Goal: Information Seeking & Learning: Learn about a topic

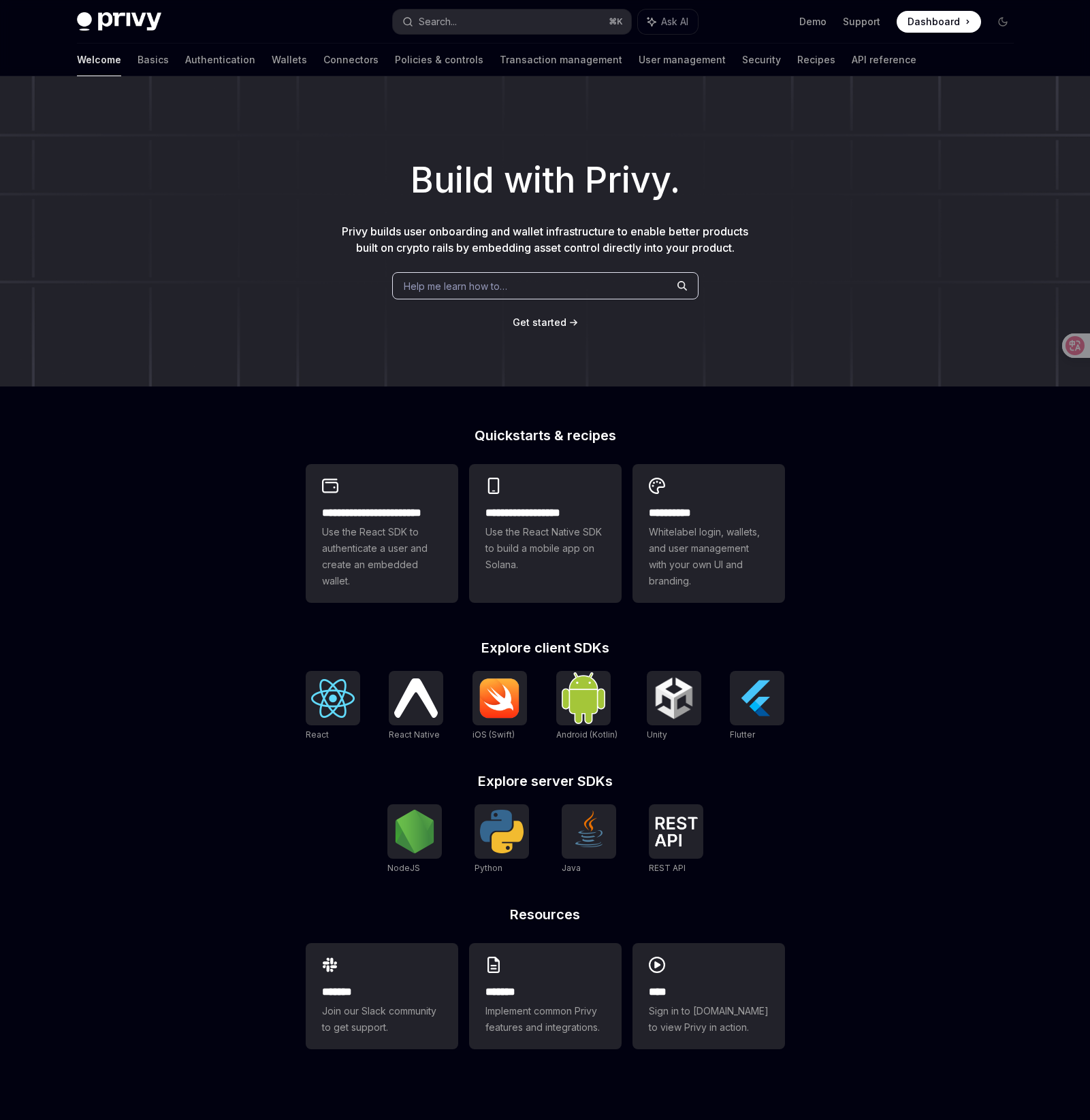
click at [520, 284] on div "Help me learn how to…" at bounding box center [545, 286] width 306 height 28
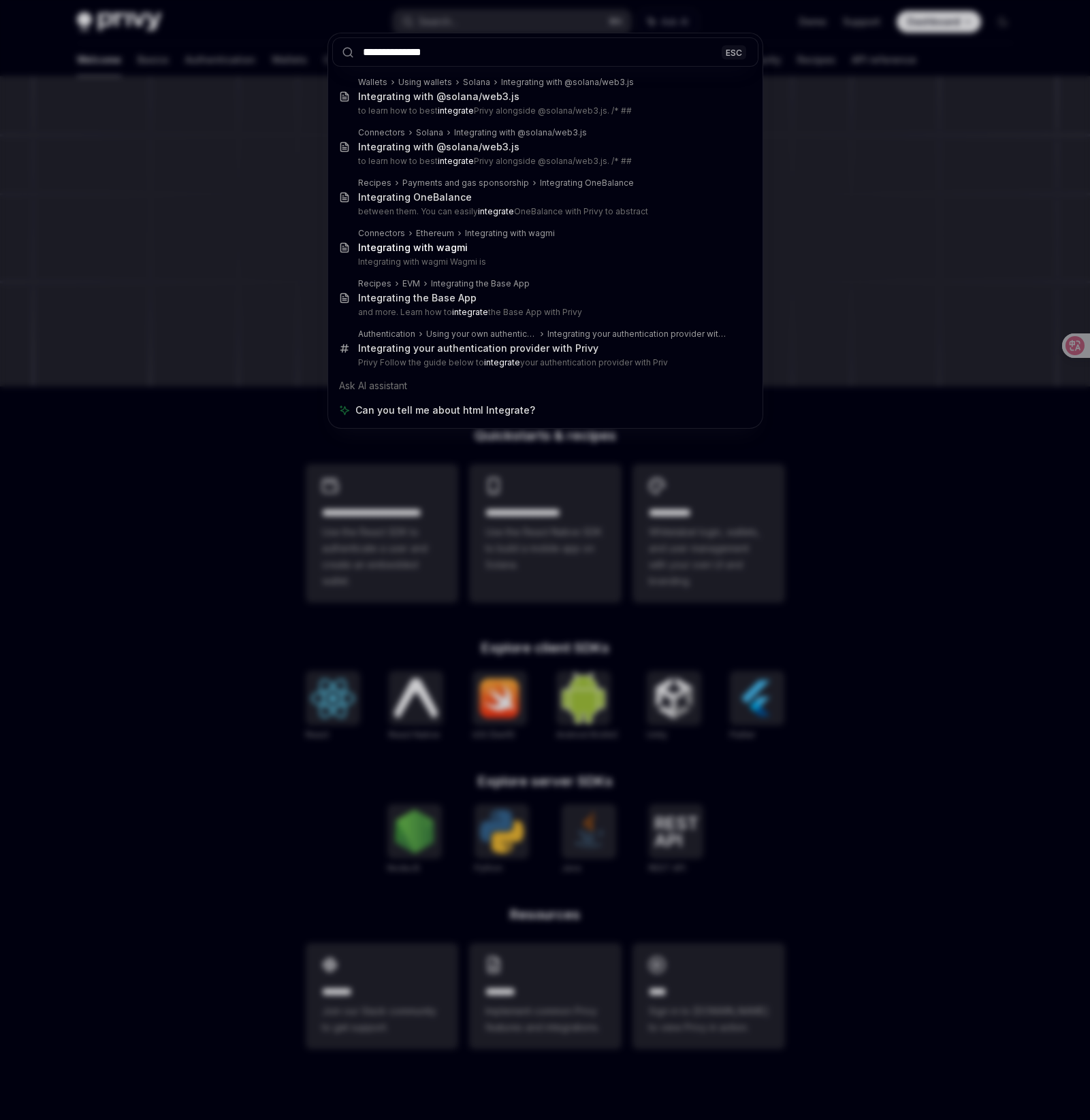
type input "**********"
click at [860, 274] on div "**********" at bounding box center [545, 560] width 1090 height 1120
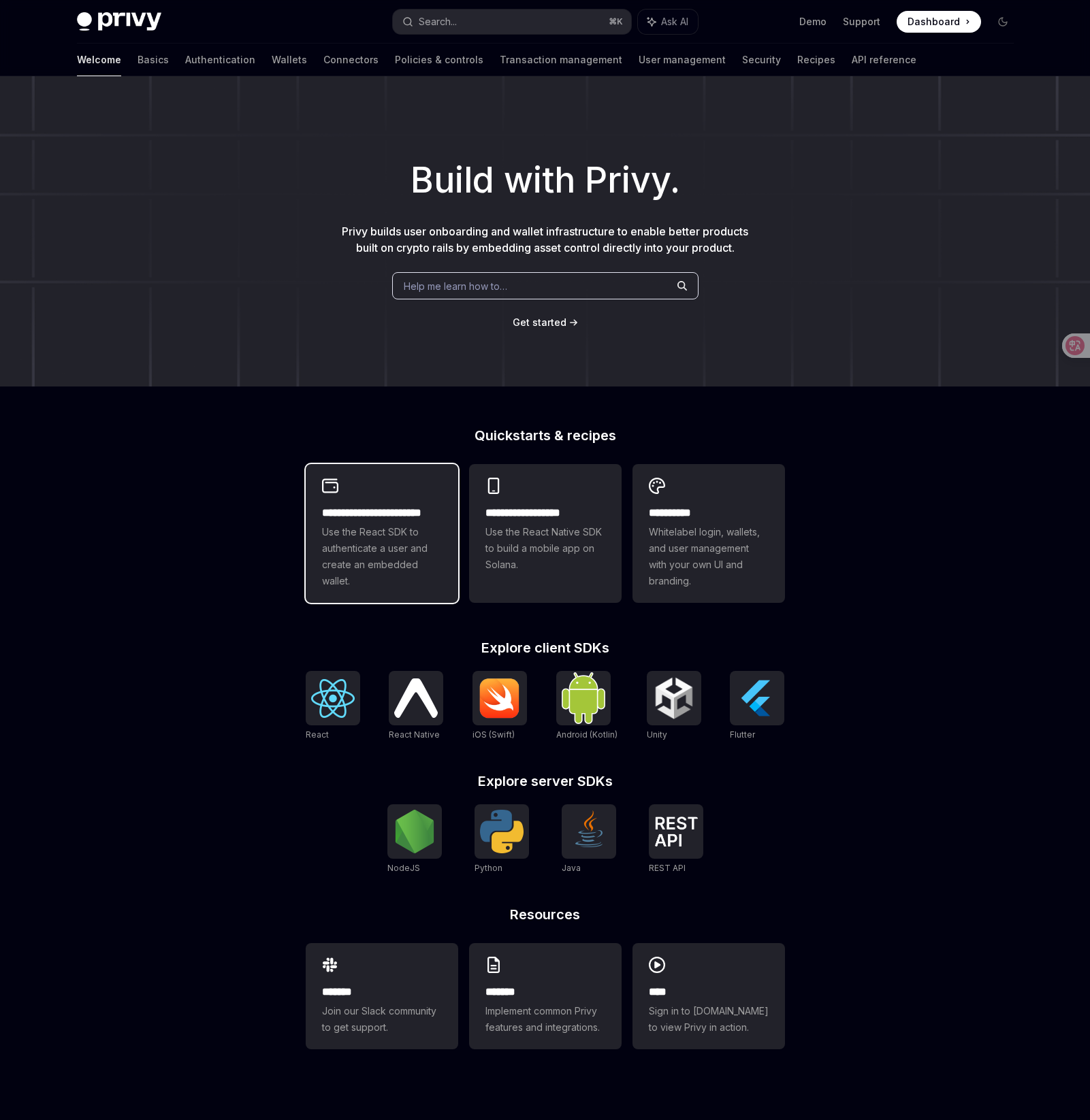
click at [426, 541] on span "Use the React SDK to authenticate a user and create an embedded wallet." at bounding box center [381, 556] width 120 height 65
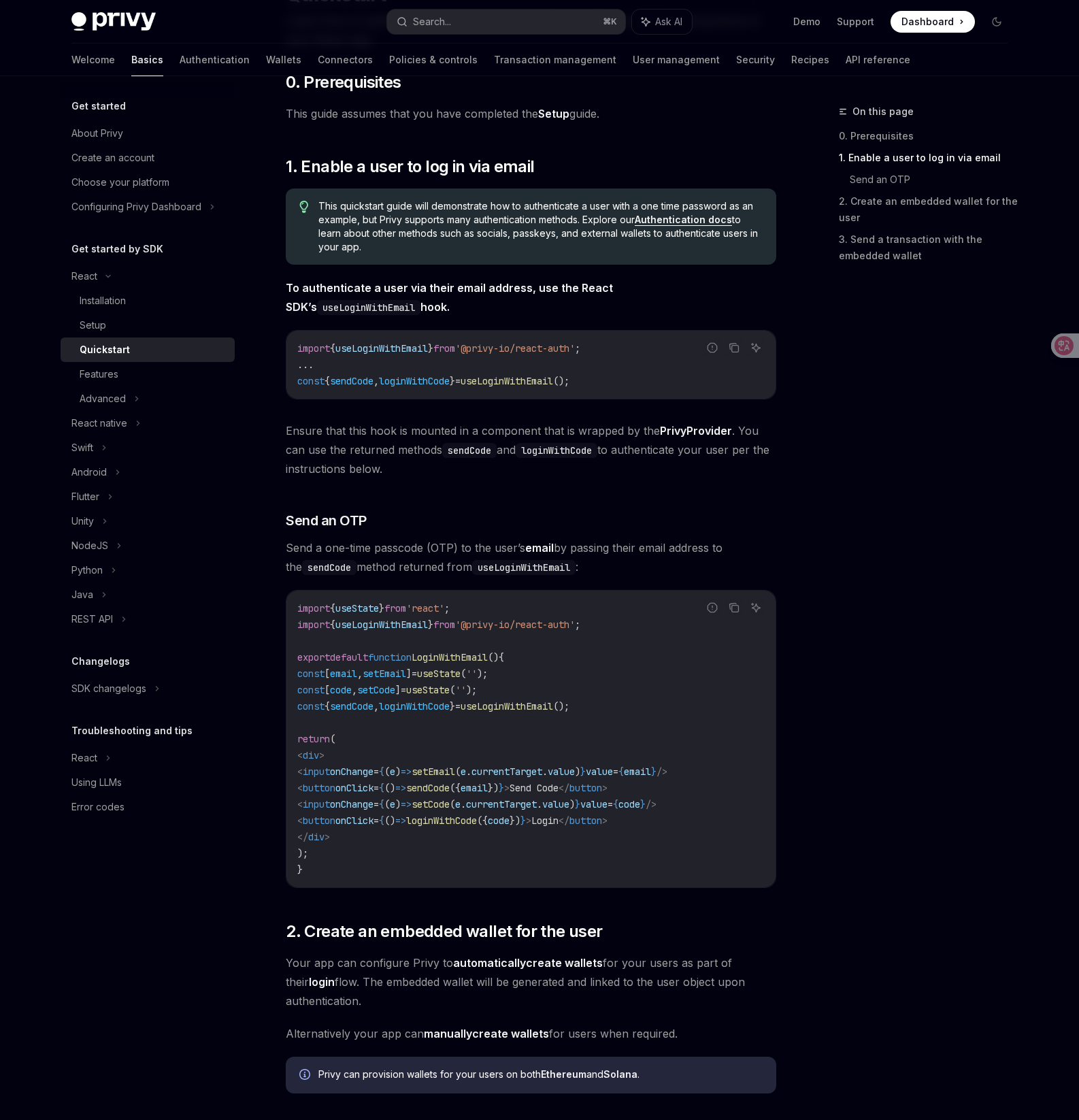
scroll to position [508, 0]
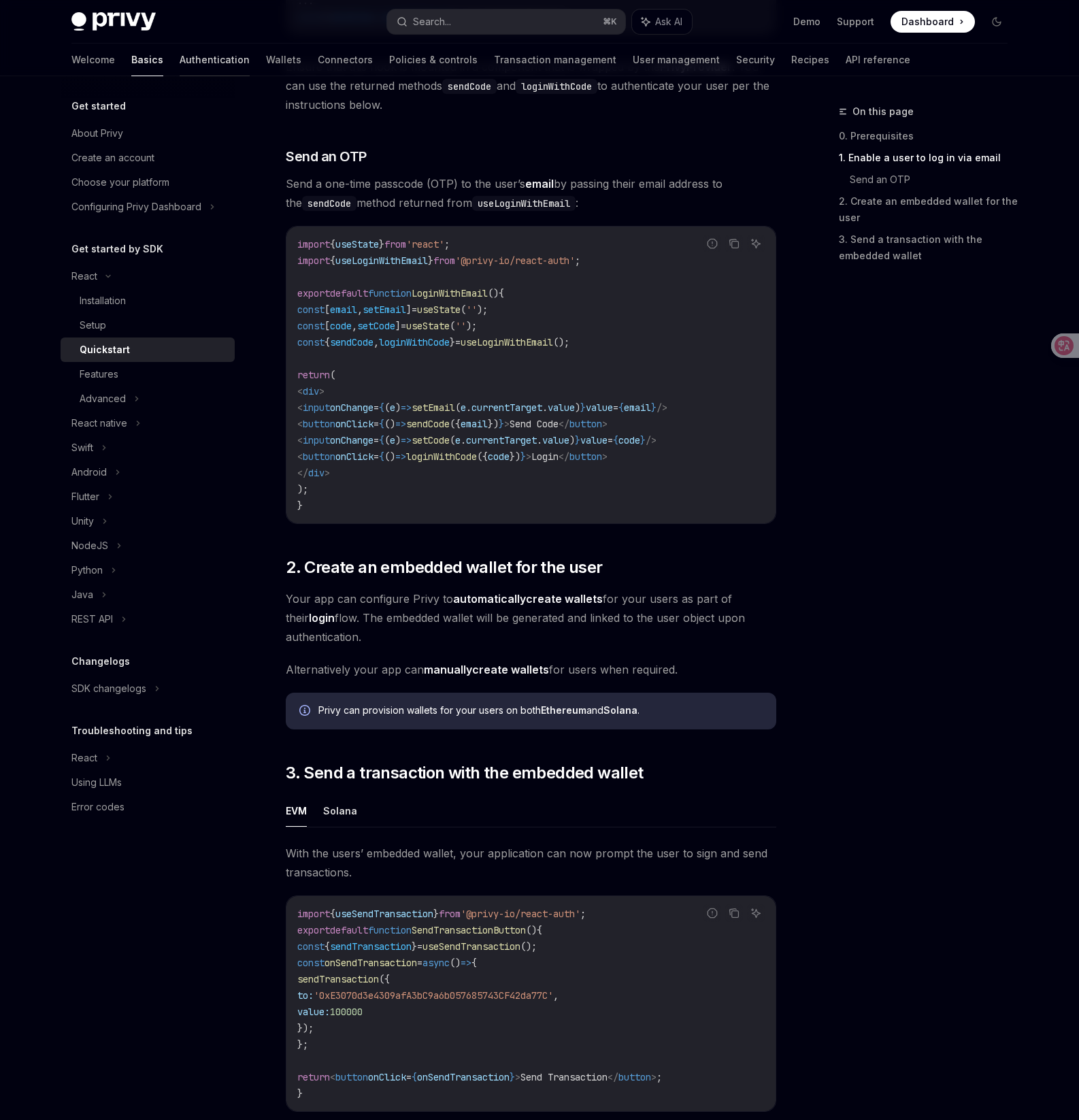
click at [180, 69] on link "Authentication" at bounding box center [215, 59] width 70 height 32
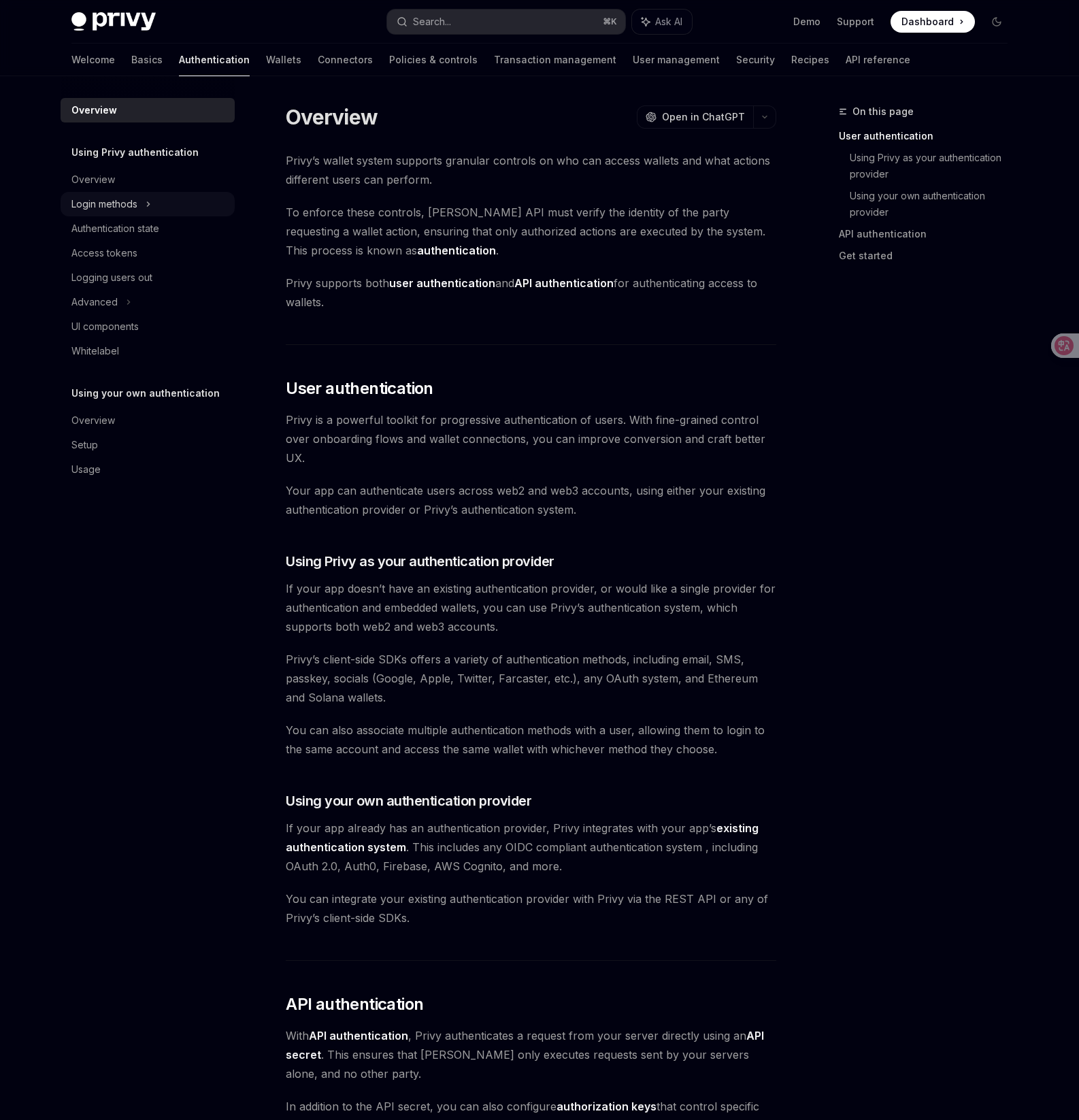
click at [163, 199] on div "Login methods" at bounding box center [147, 204] width 174 height 25
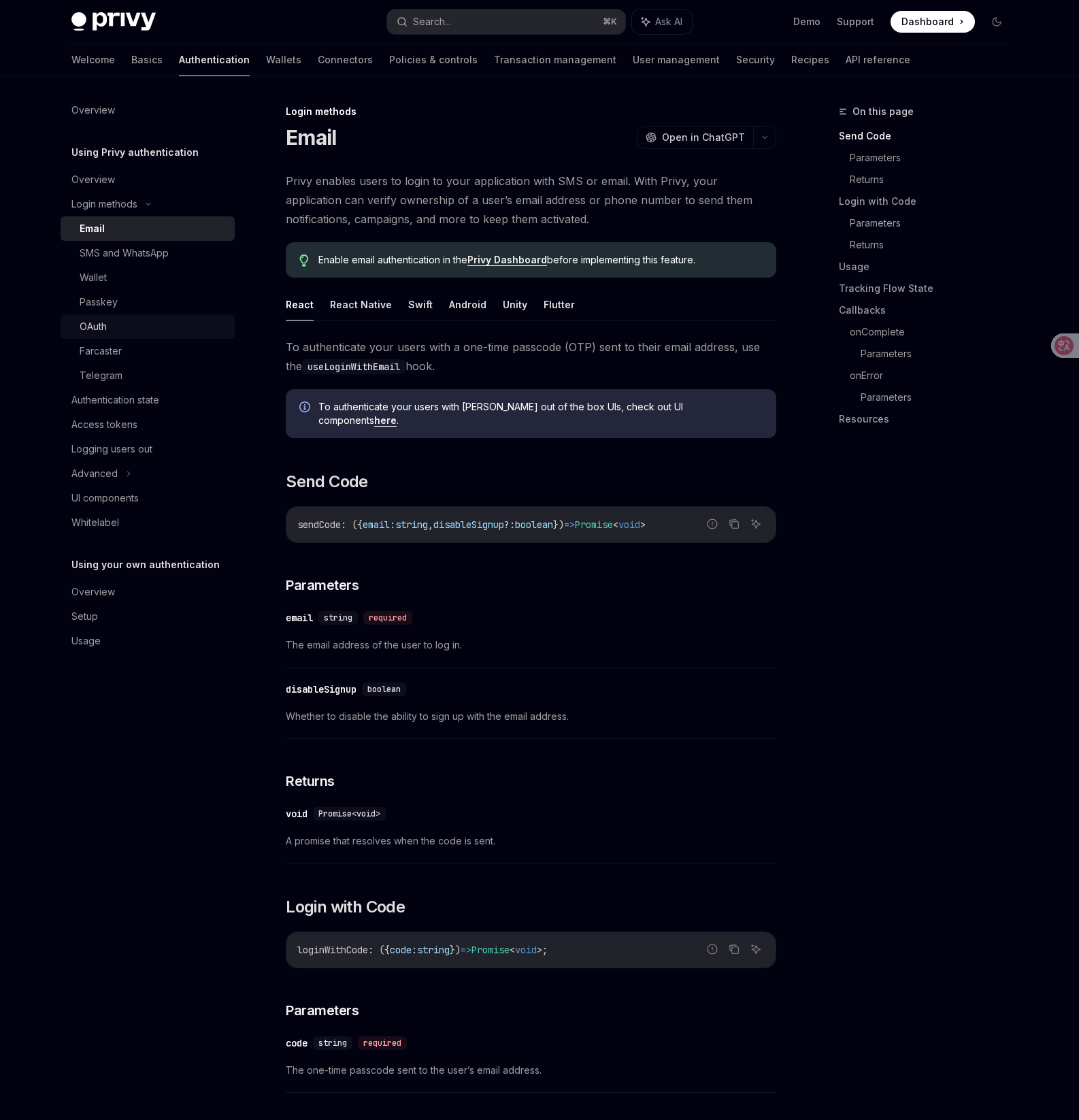
click at [141, 320] on div "OAuth" at bounding box center [153, 327] width 147 height 17
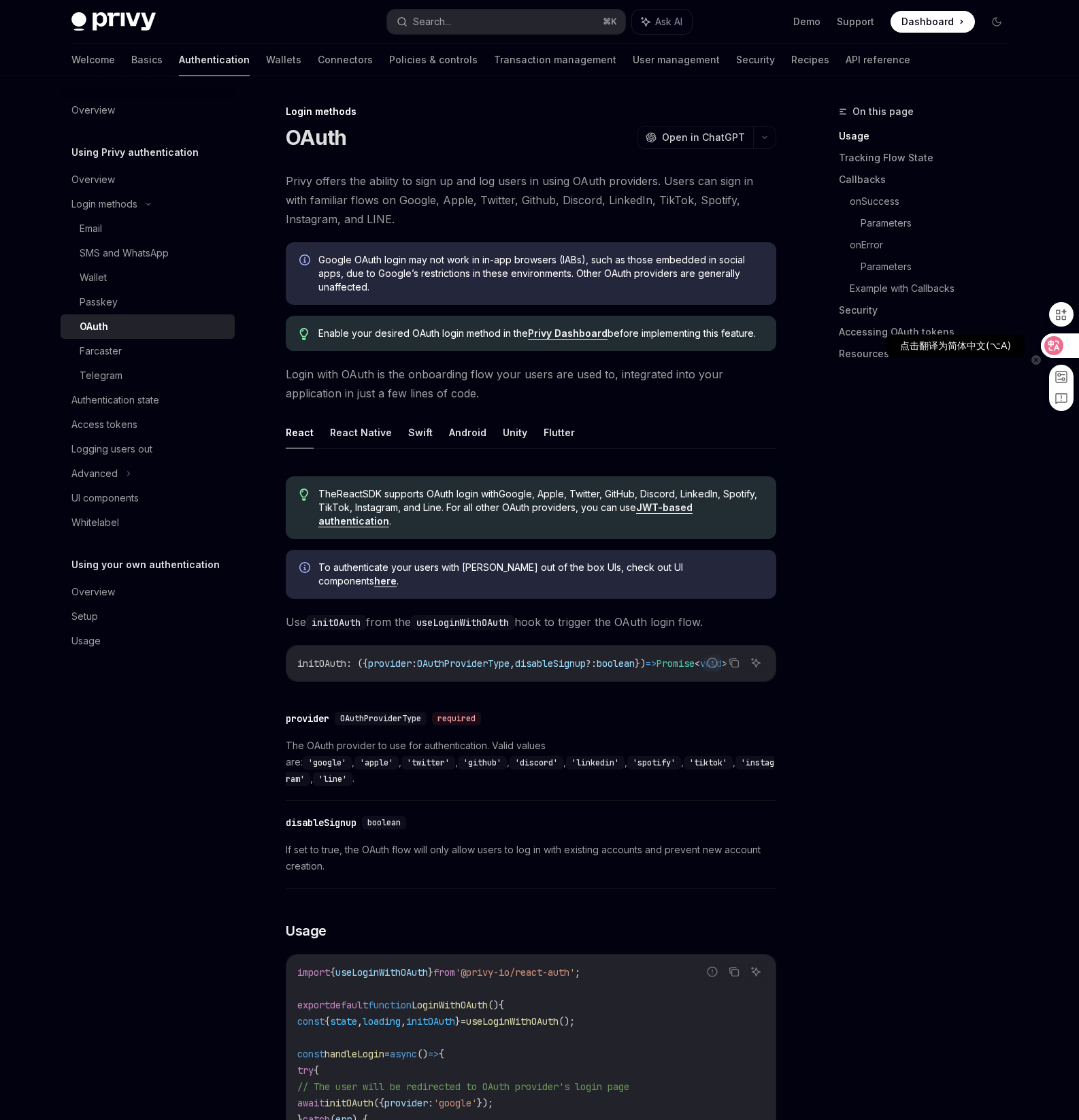
click at [1057, 344] on icon at bounding box center [1053, 345] width 14 height 14
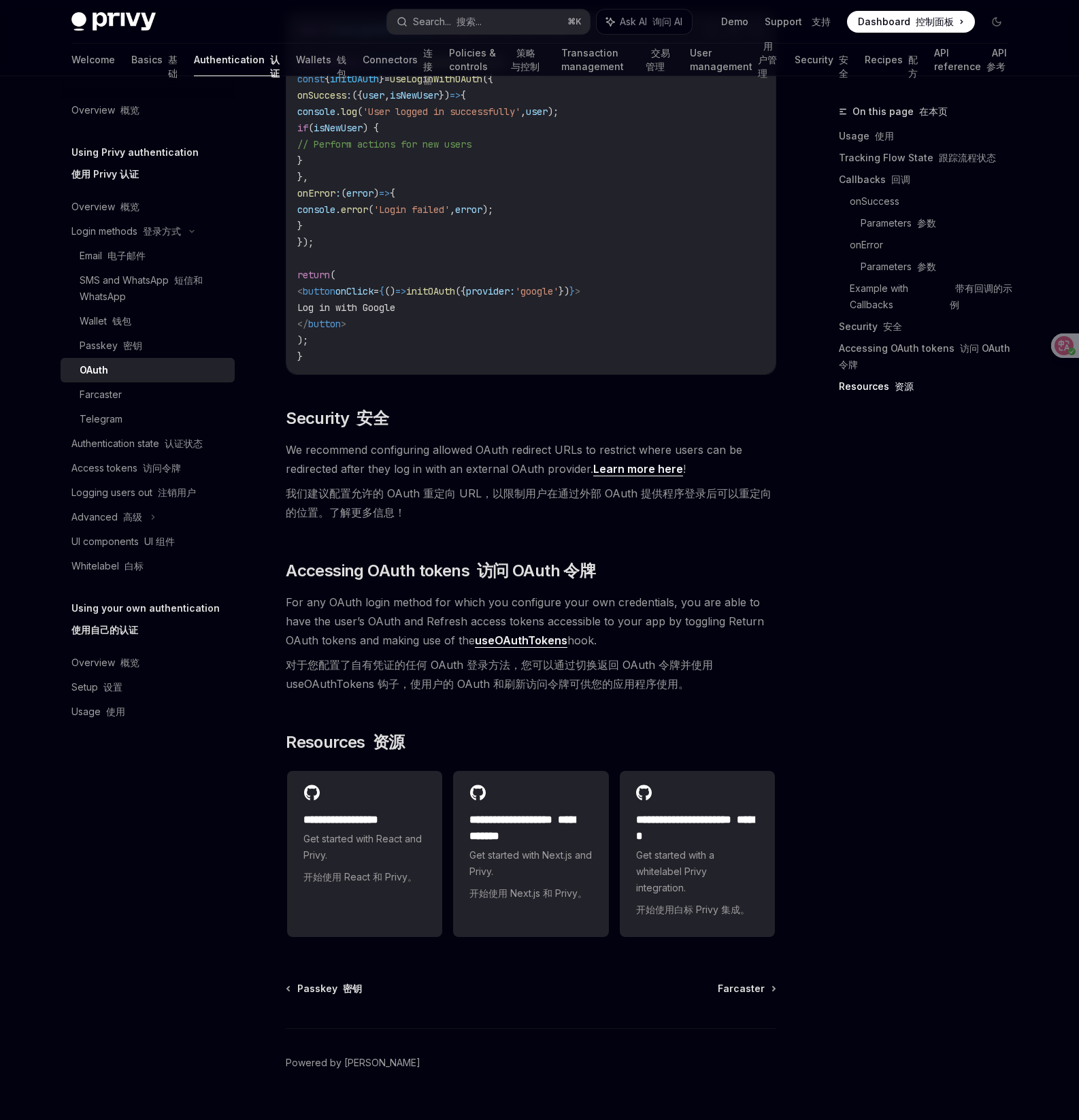
scroll to position [3275, 0]
click at [119, 722] on link "Usage 使用" at bounding box center [147, 711] width 174 height 25
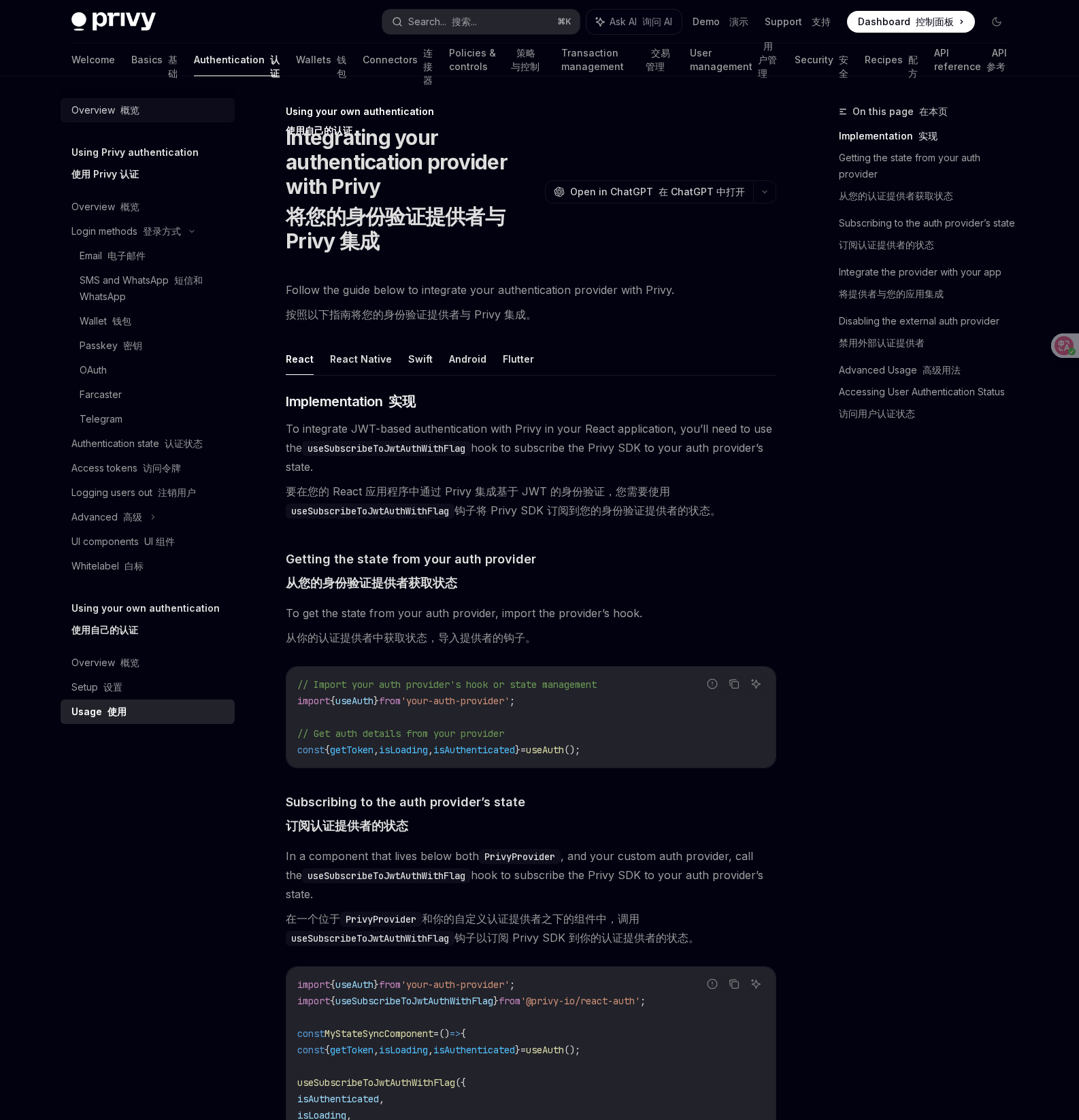
click at [148, 106] on div "Overview 概览" at bounding box center [149, 111] width 155 height 17
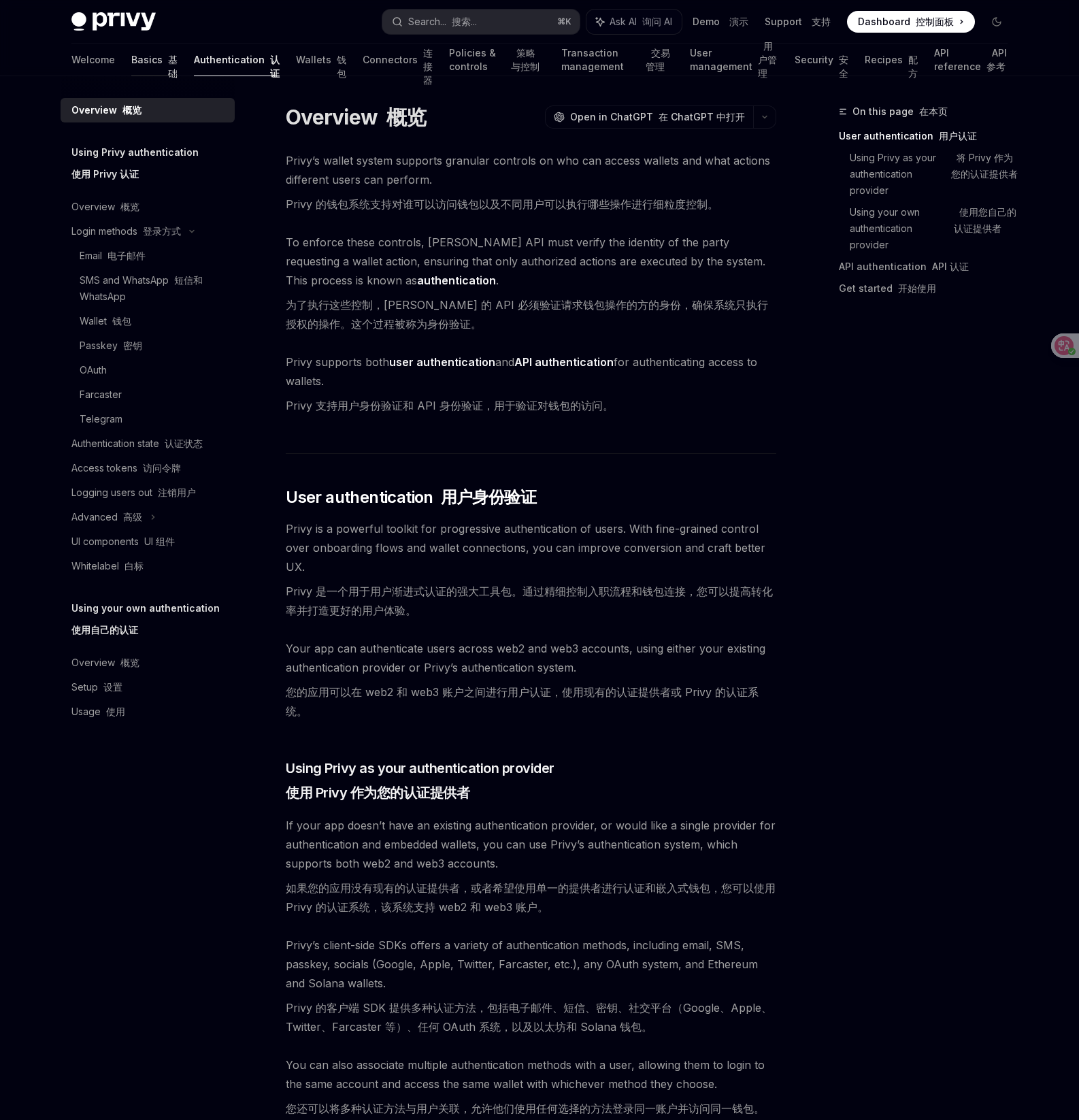
click at [132, 54] on link "Basics 基础" at bounding box center [155, 59] width 46 height 32
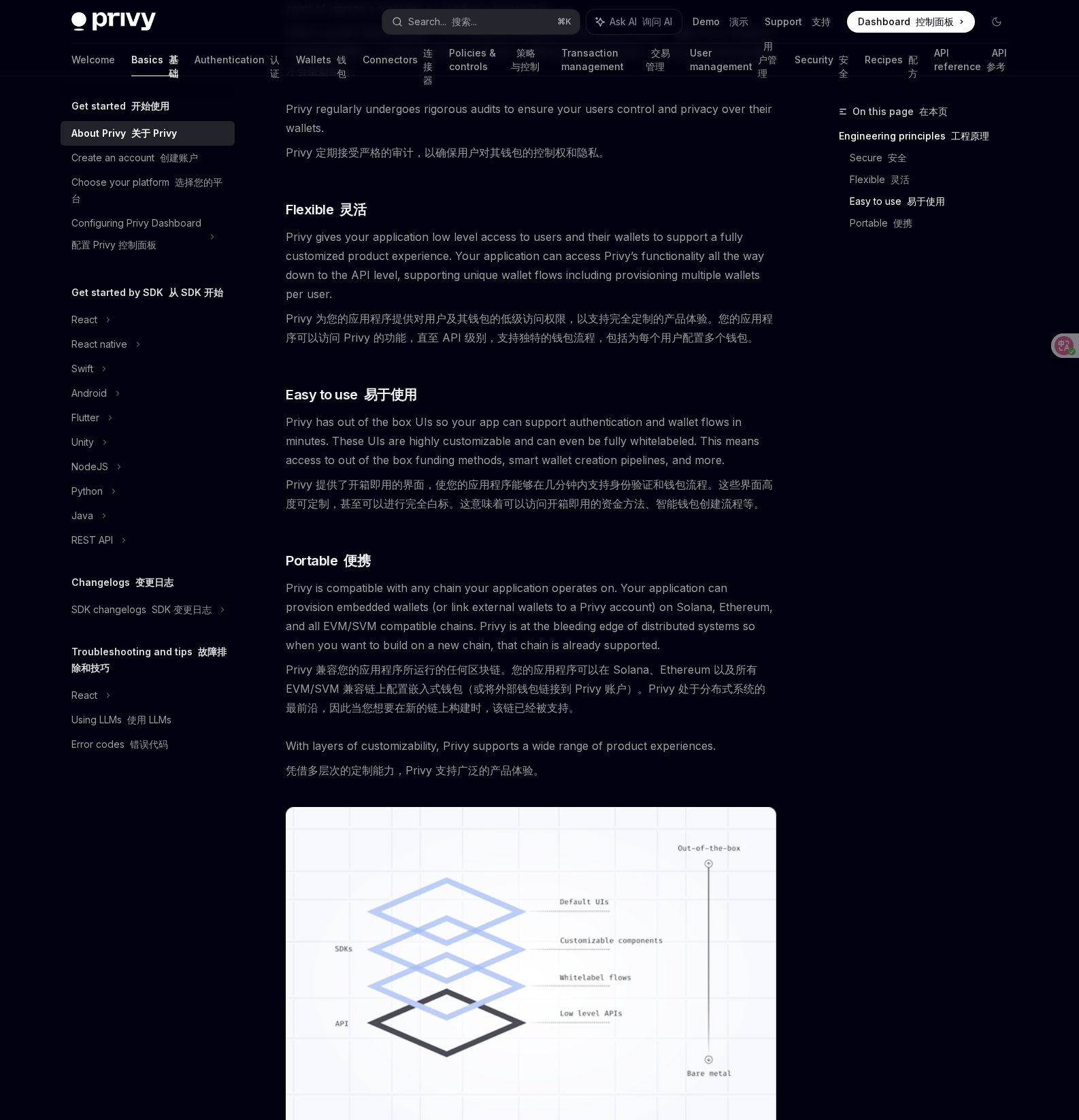
scroll to position [936, 0]
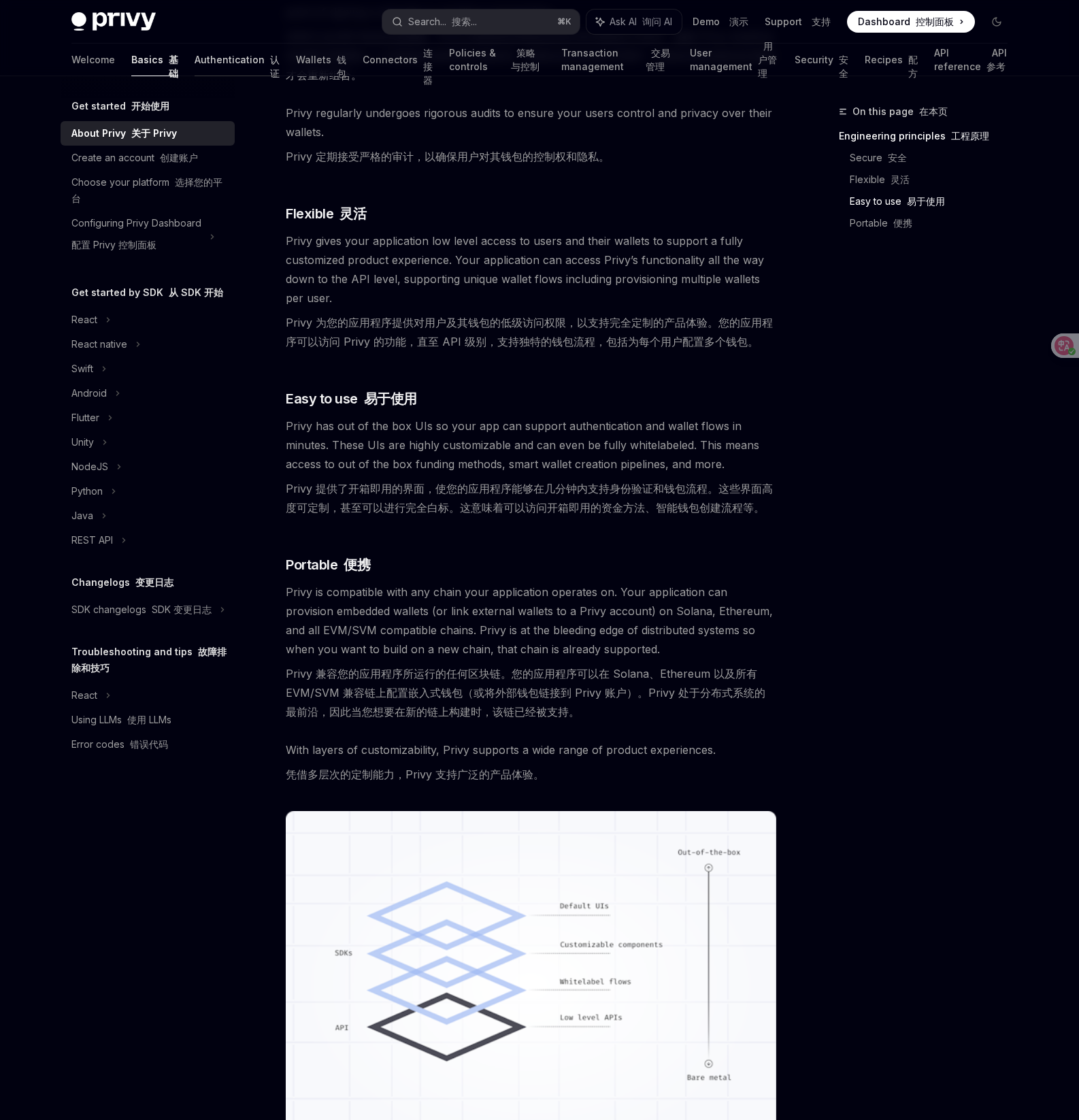
click at [194, 71] on link "Authentication 认证" at bounding box center [237, 59] width 85 height 32
click at [194, 62] on link "Authentication 认证" at bounding box center [237, 59] width 85 height 32
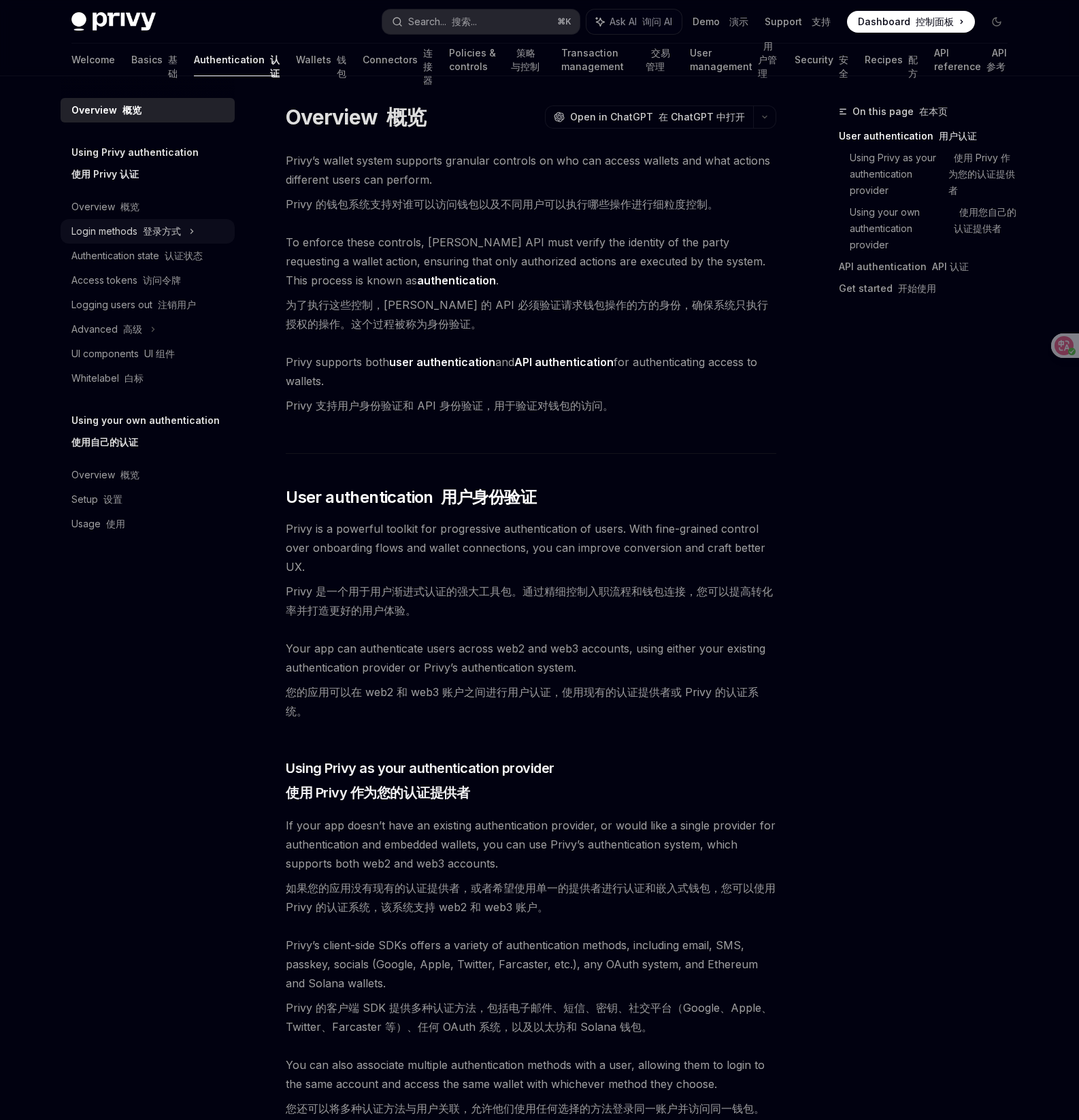
click at [176, 228] on font "登录方式" at bounding box center [161, 231] width 38 height 12
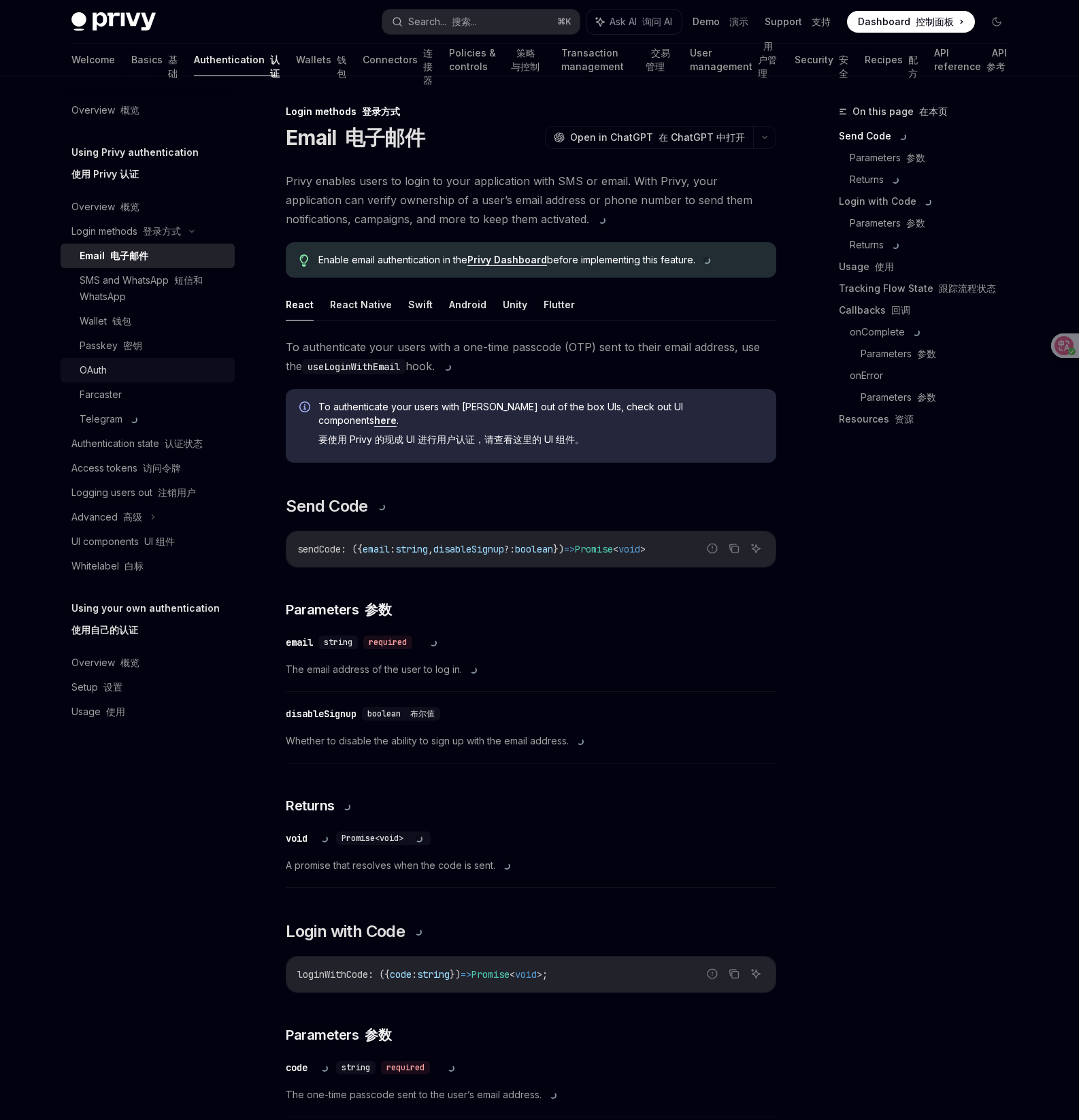
click at [145, 368] on div "OAuth" at bounding box center [153, 370] width 147 height 17
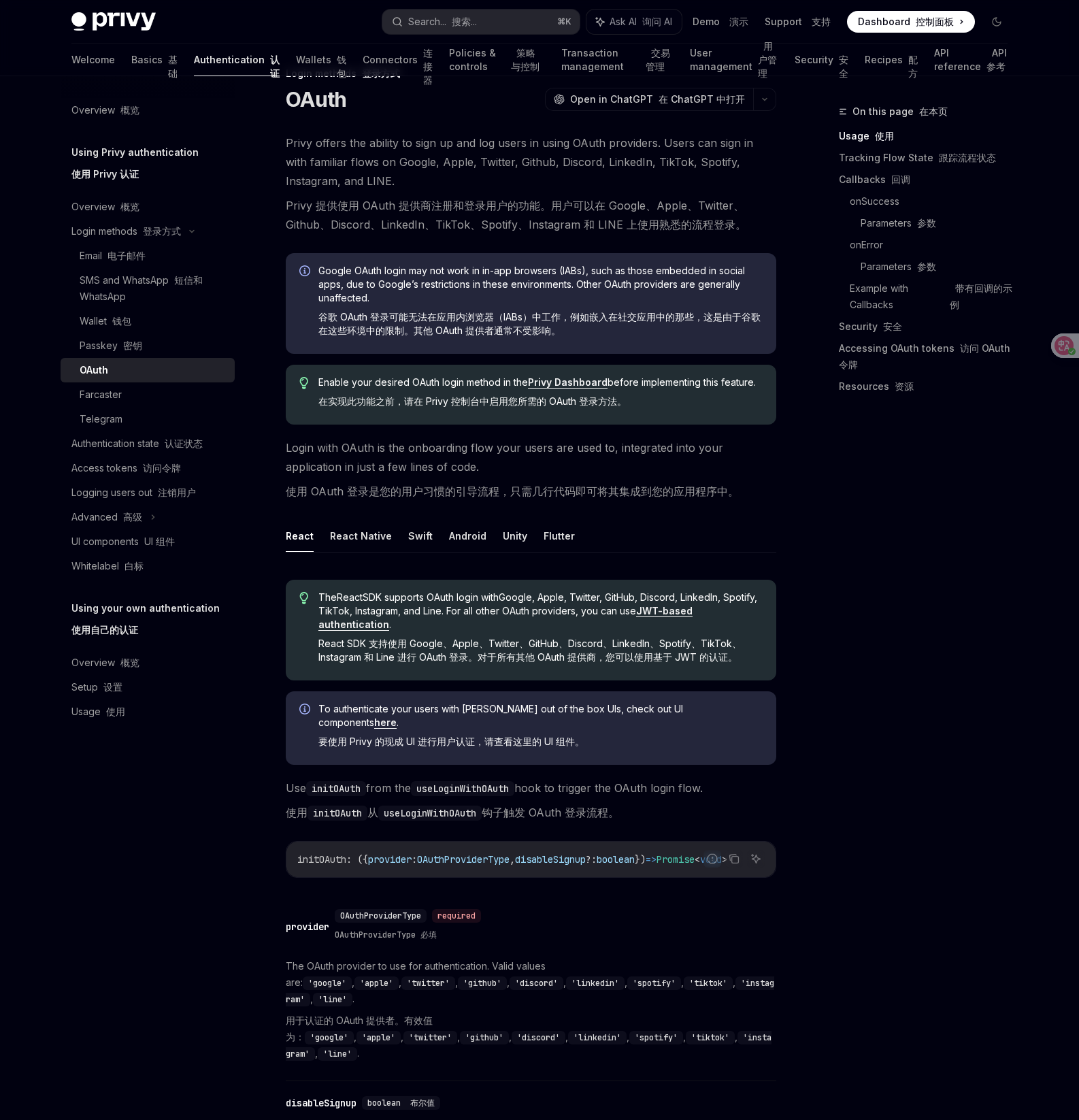
scroll to position [63, 0]
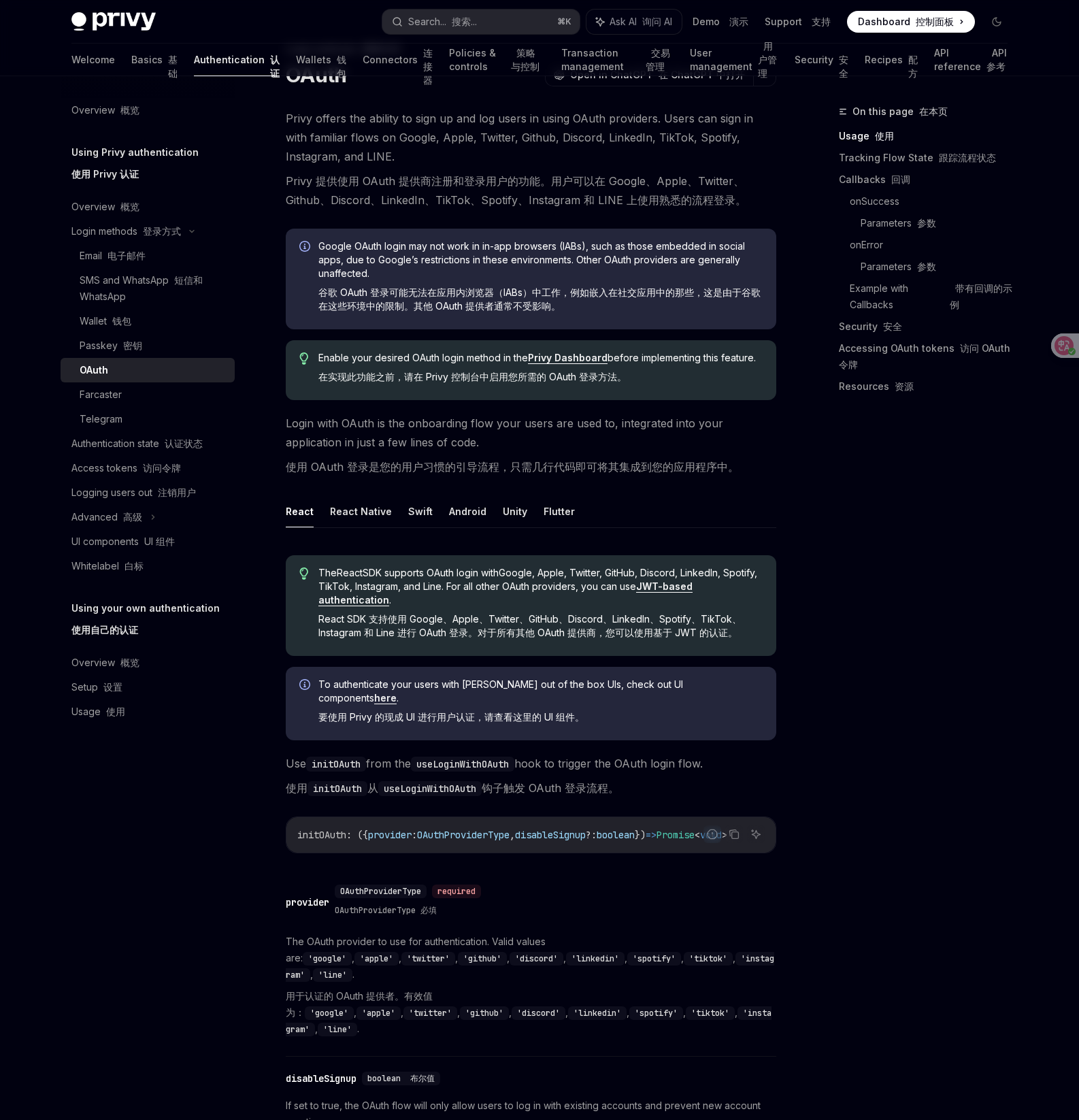
click at [397, 692] on link "here" at bounding box center [385, 697] width 22 height 12
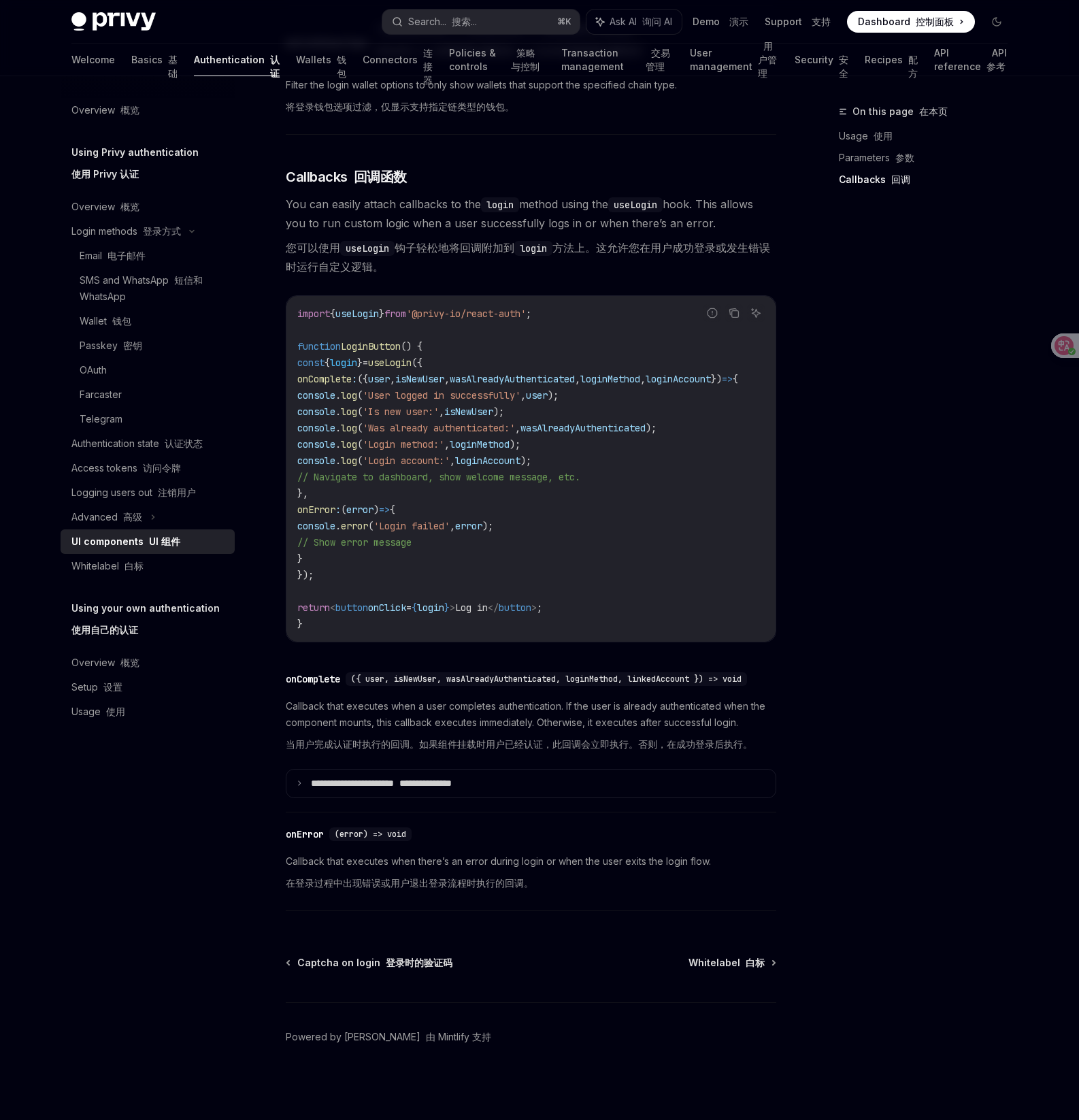
scroll to position [1955, 0]
click at [202, 449] on font "认证状态" at bounding box center [183, 443] width 38 height 12
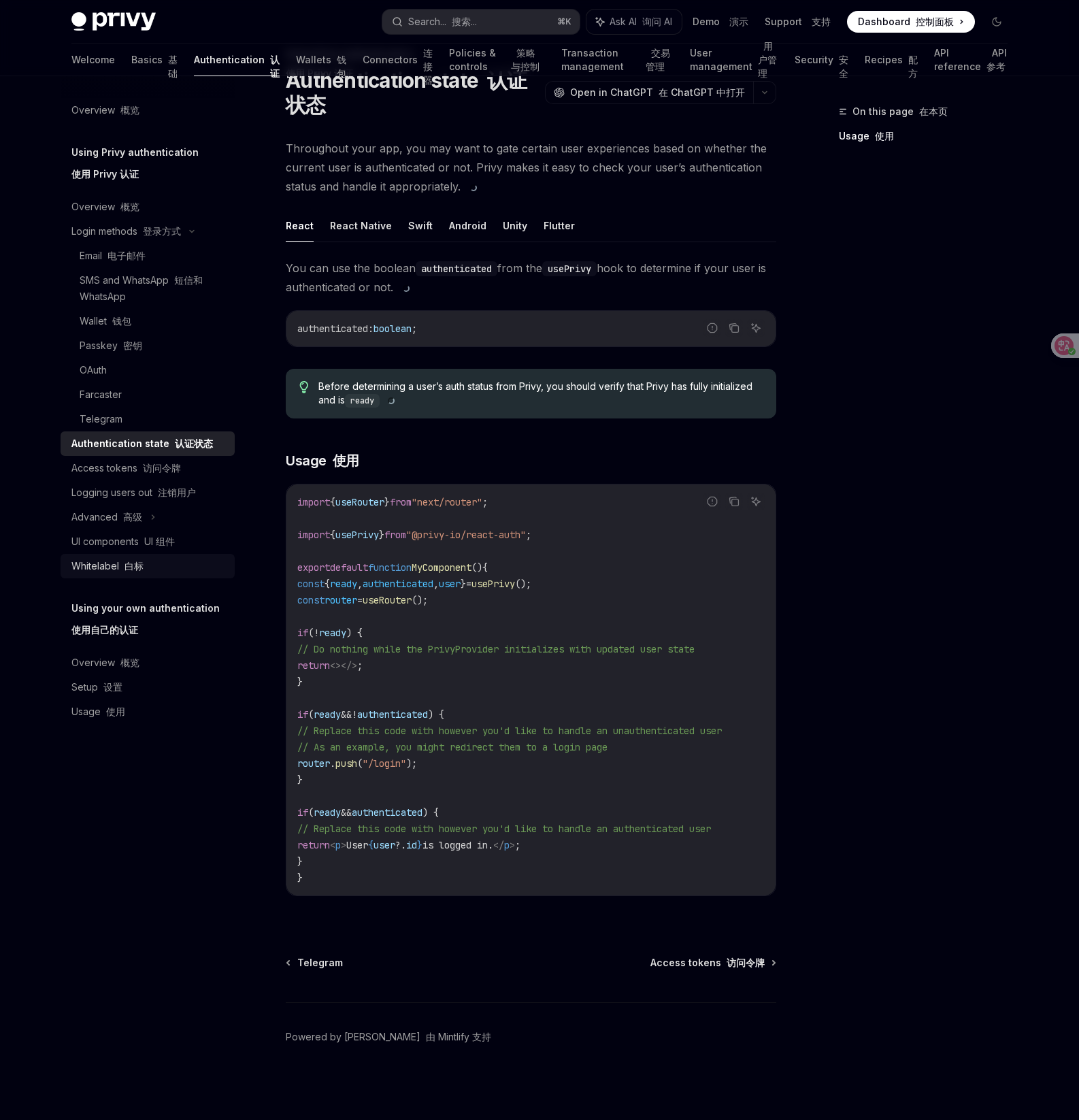
scroll to position [177, 0]
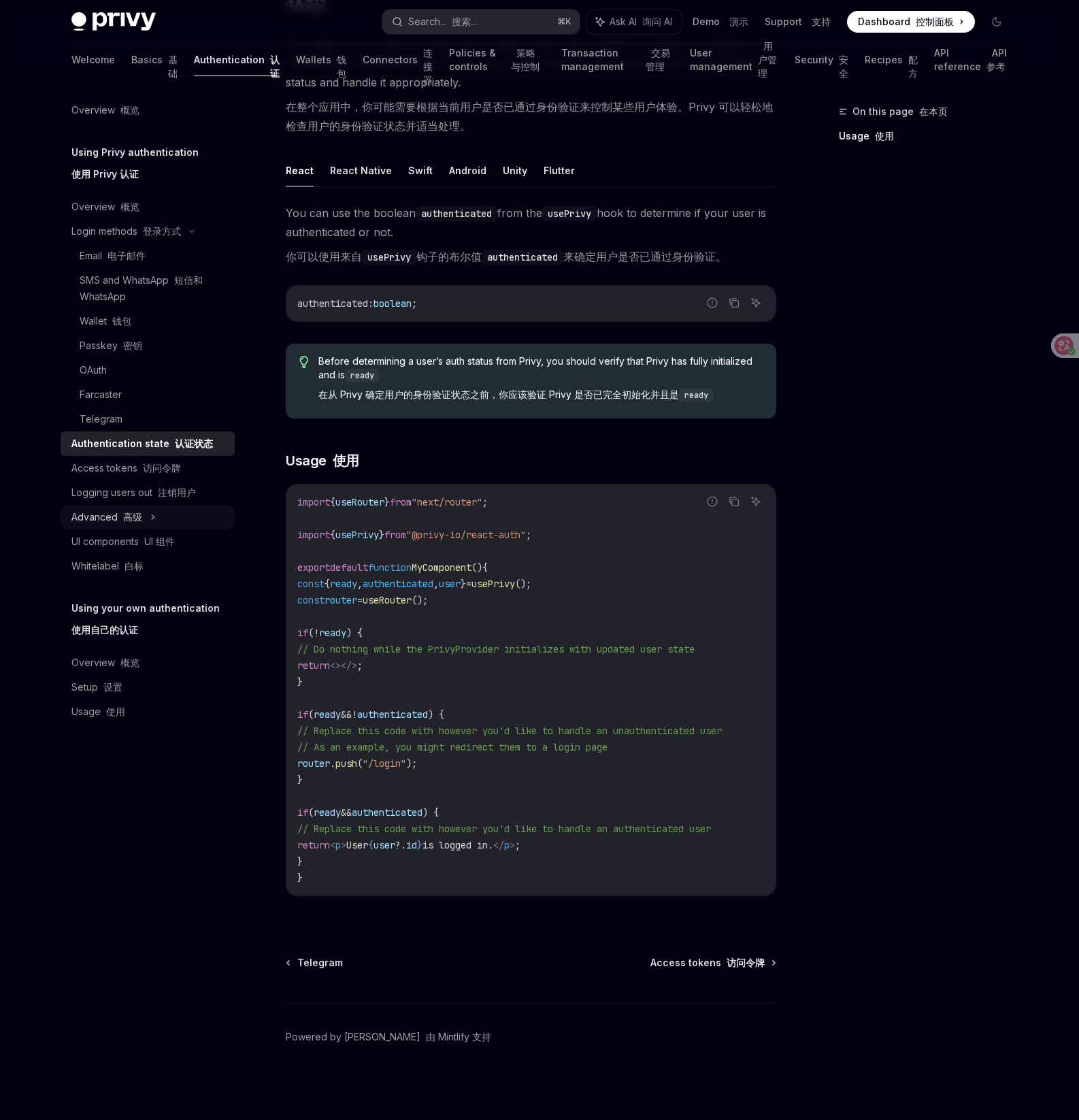
click at [180, 511] on div "Advanced 高级" at bounding box center [147, 517] width 174 height 25
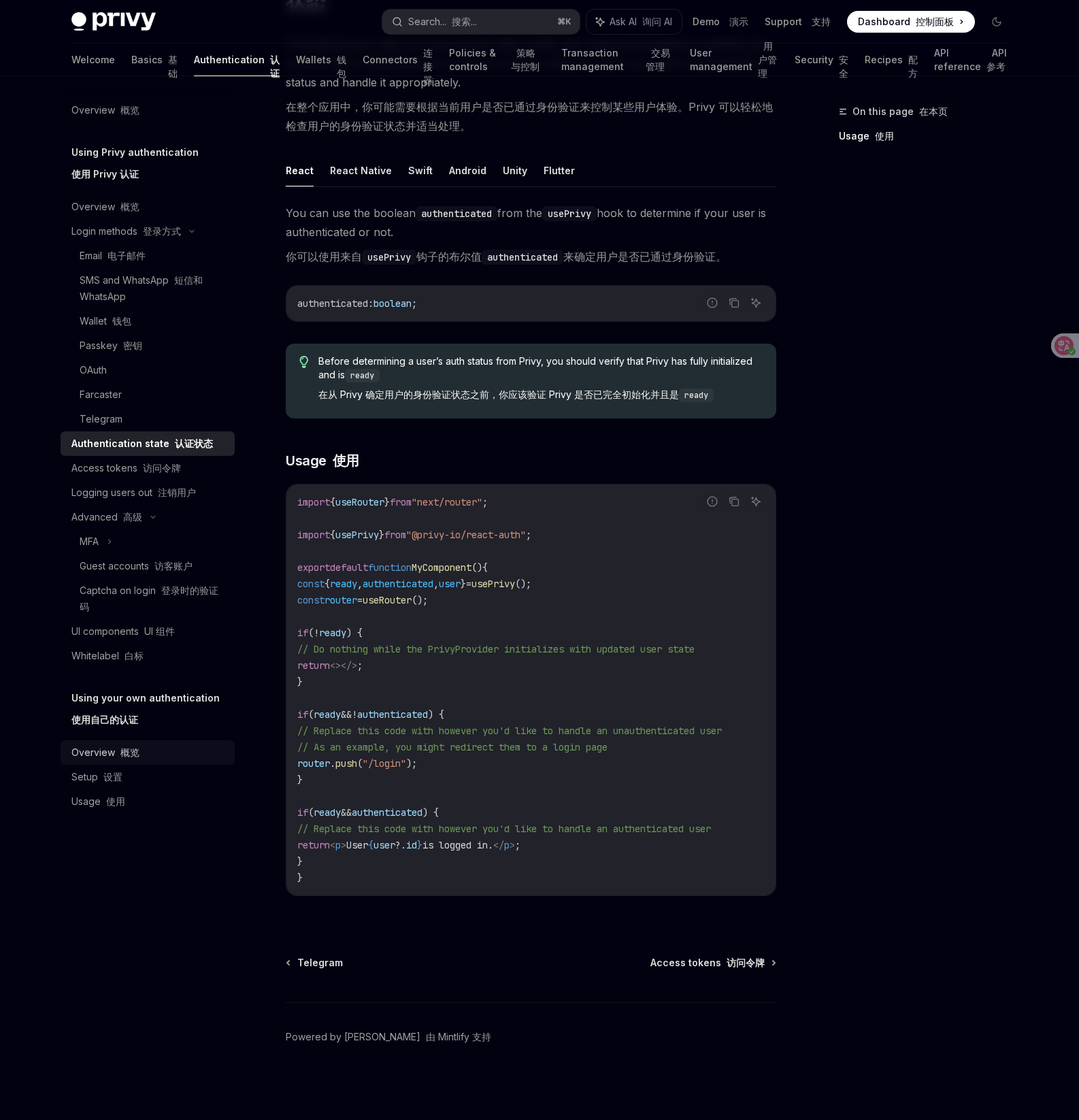
click at [159, 752] on div "Overview 概览" at bounding box center [149, 752] width 155 height 17
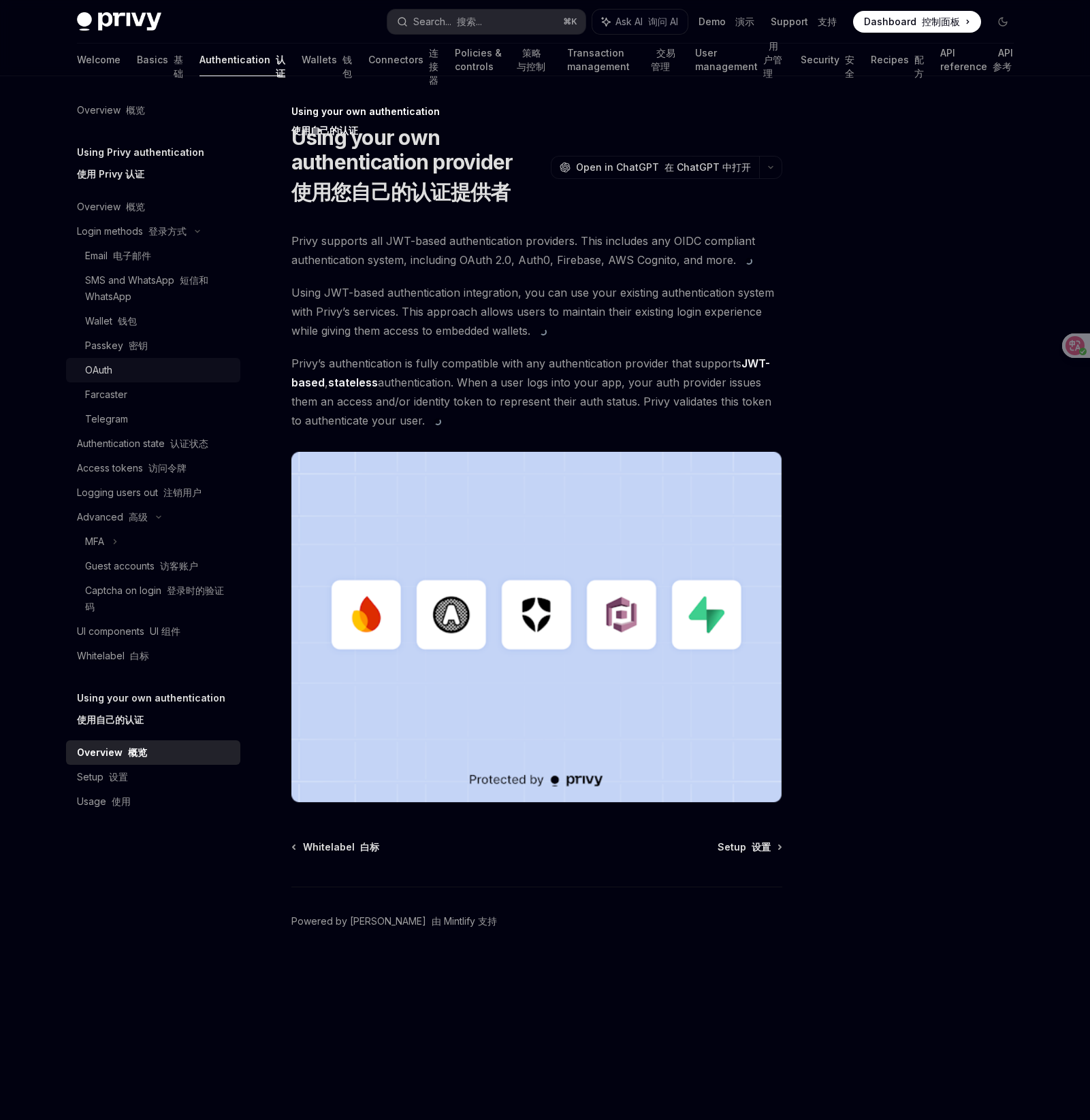
click at [175, 370] on div "OAuth" at bounding box center [158, 370] width 147 height 17
type textarea "*"
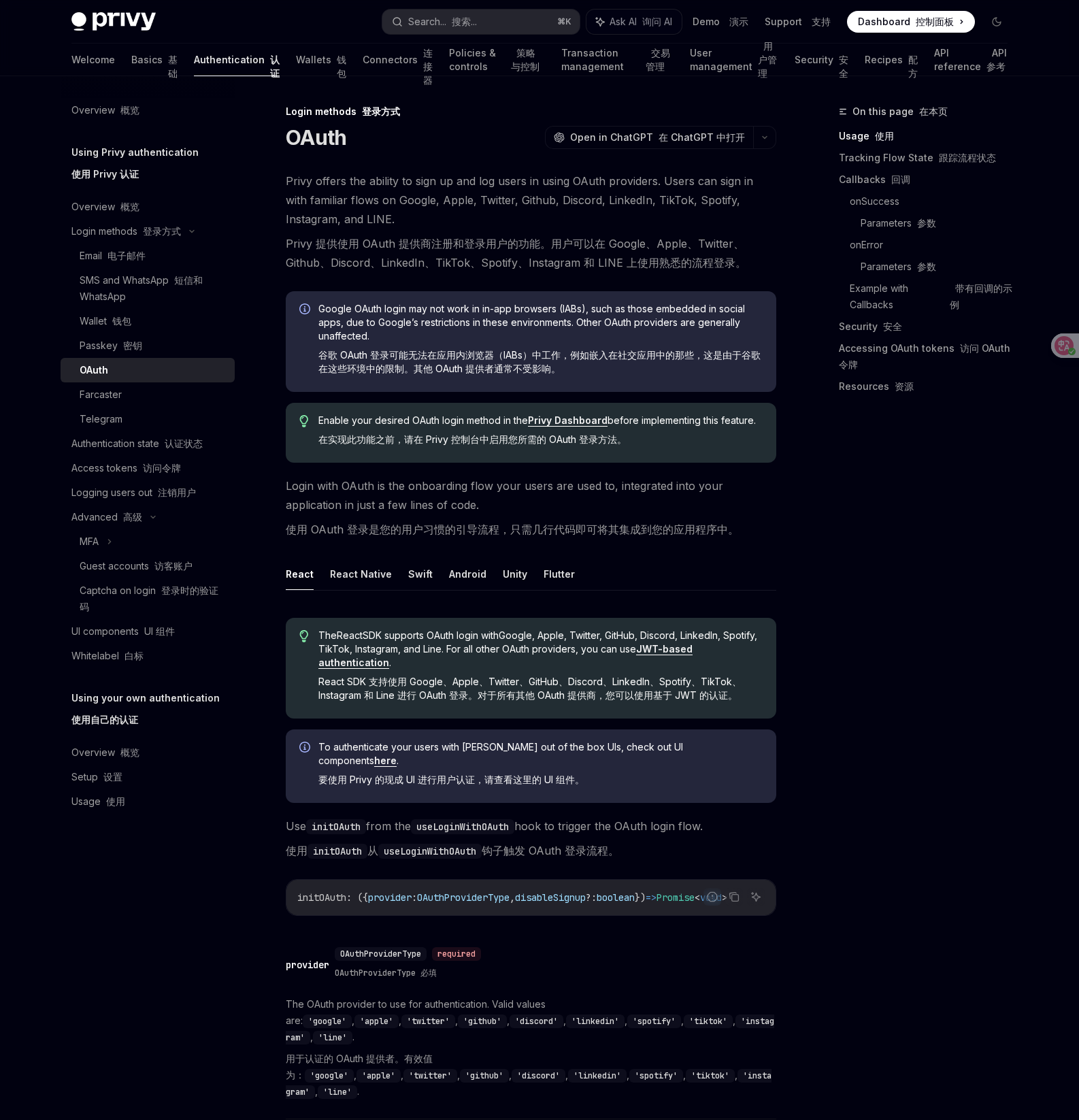
click at [551, 417] on link "Privy Dashboard" at bounding box center [567, 420] width 79 height 12
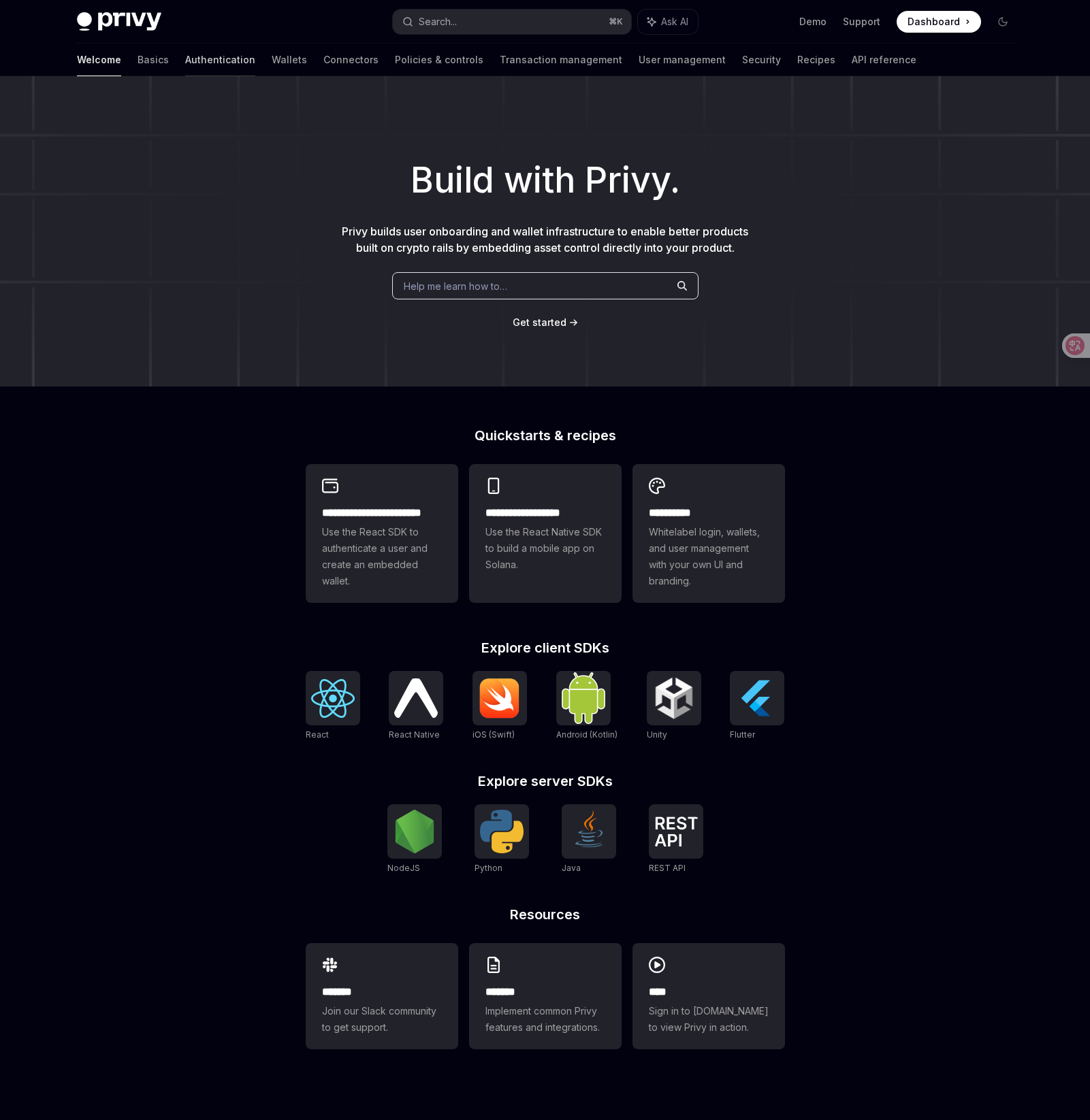
click at [185, 63] on link "Authentication" at bounding box center [220, 59] width 70 height 32
type textarea "*"
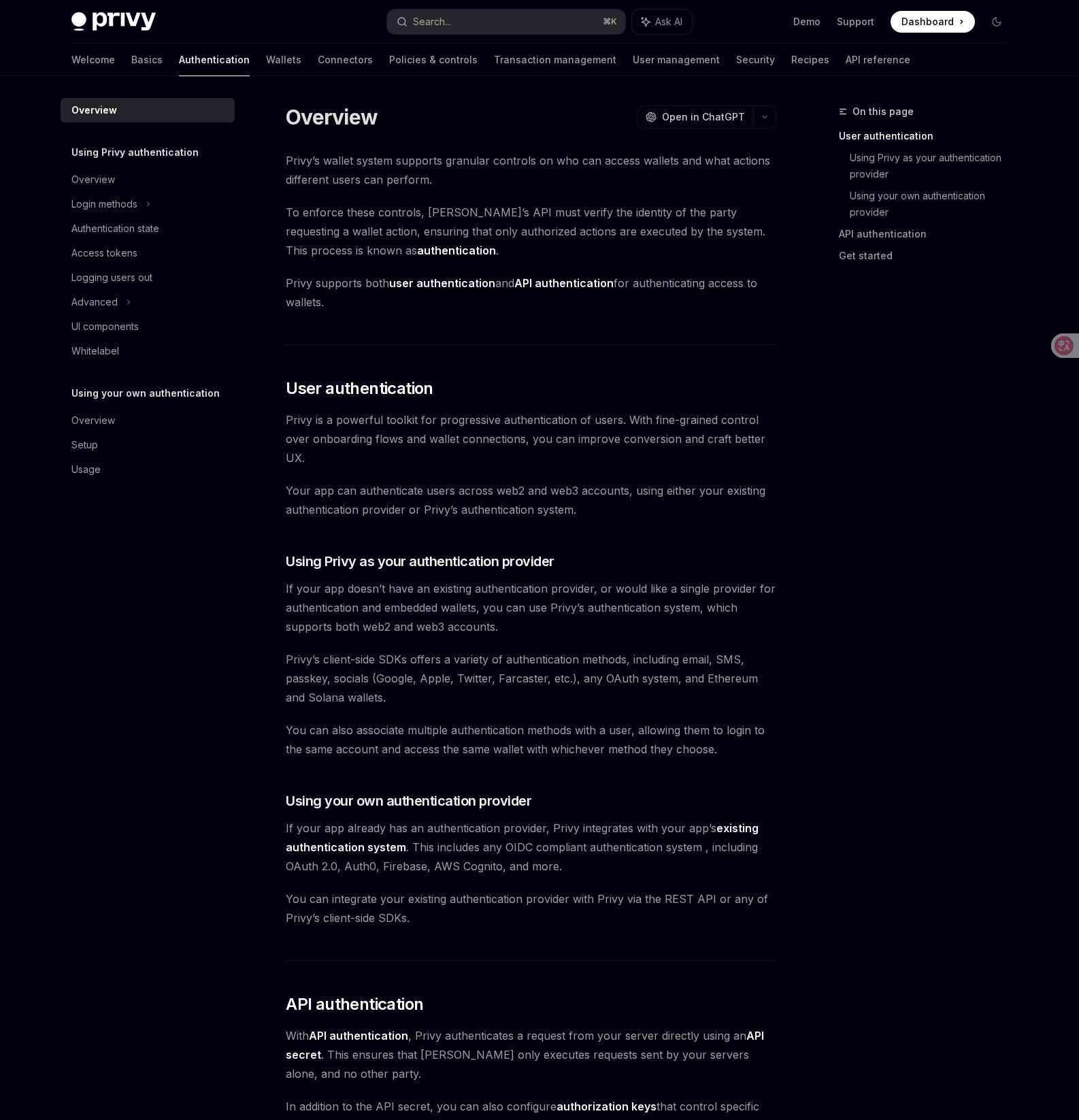
click at [526, 35] on div "Privy Docs home page Search... ⌘ K Ask AI Demo Support Dashboard Dashboard Sear…" at bounding box center [540, 21] width 935 height 43
click at [510, 27] on button "Search... ⌘ K" at bounding box center [505, 21] width 238 height 25
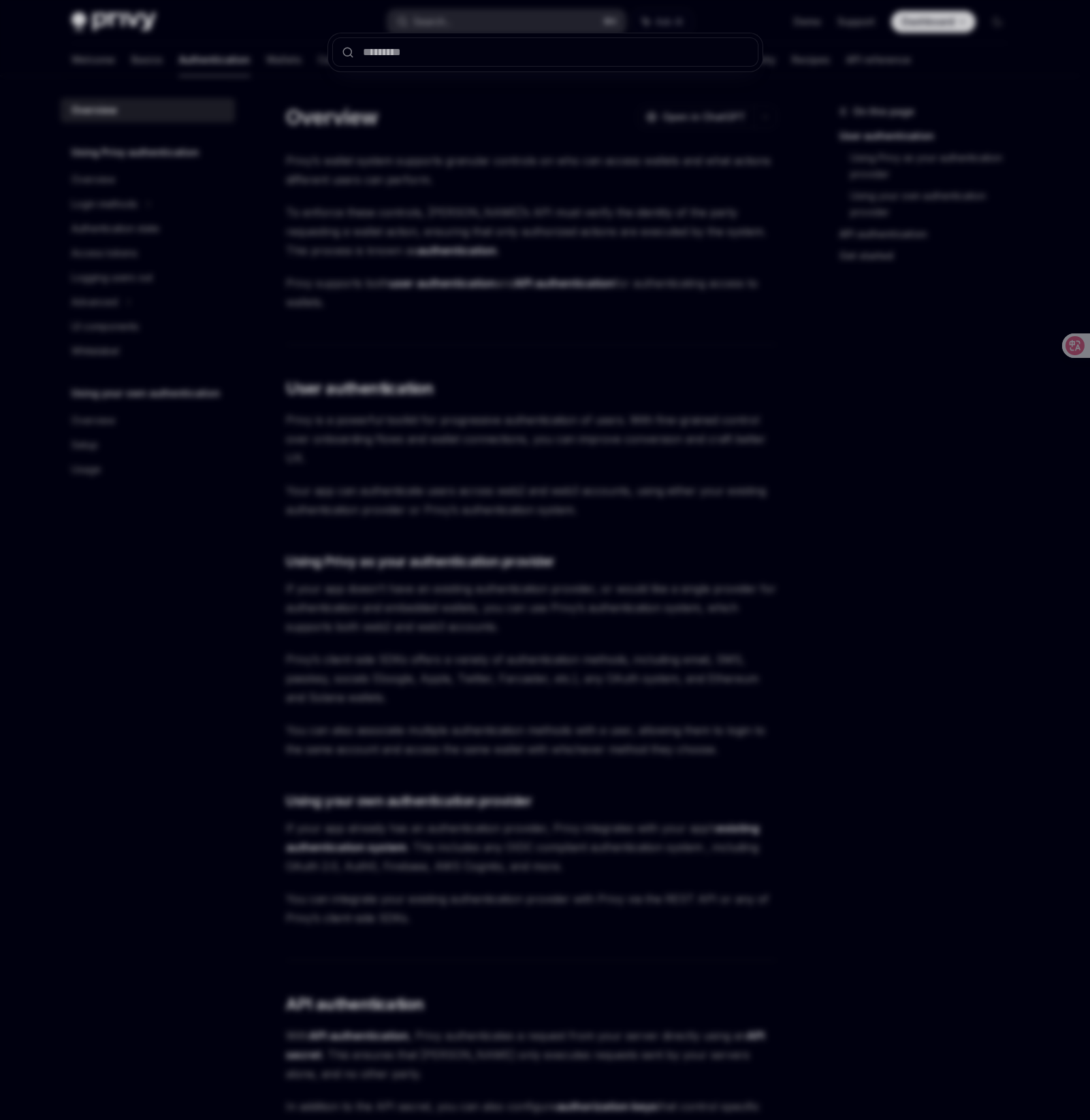
type input "**********"
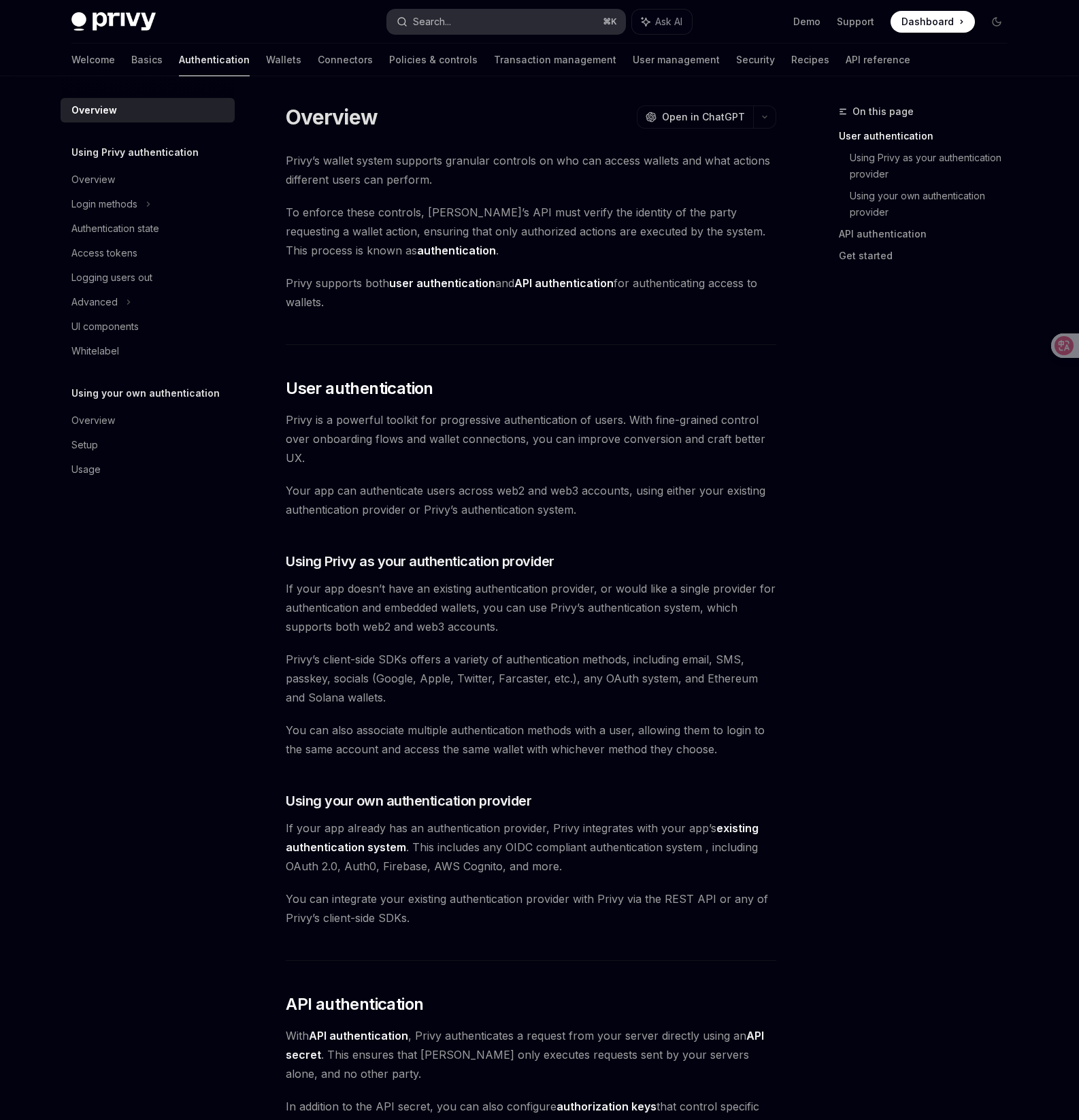
click at [501, 20] on button "Search... ⌘ K" at bounding box center [505, 21] width 238 height 25
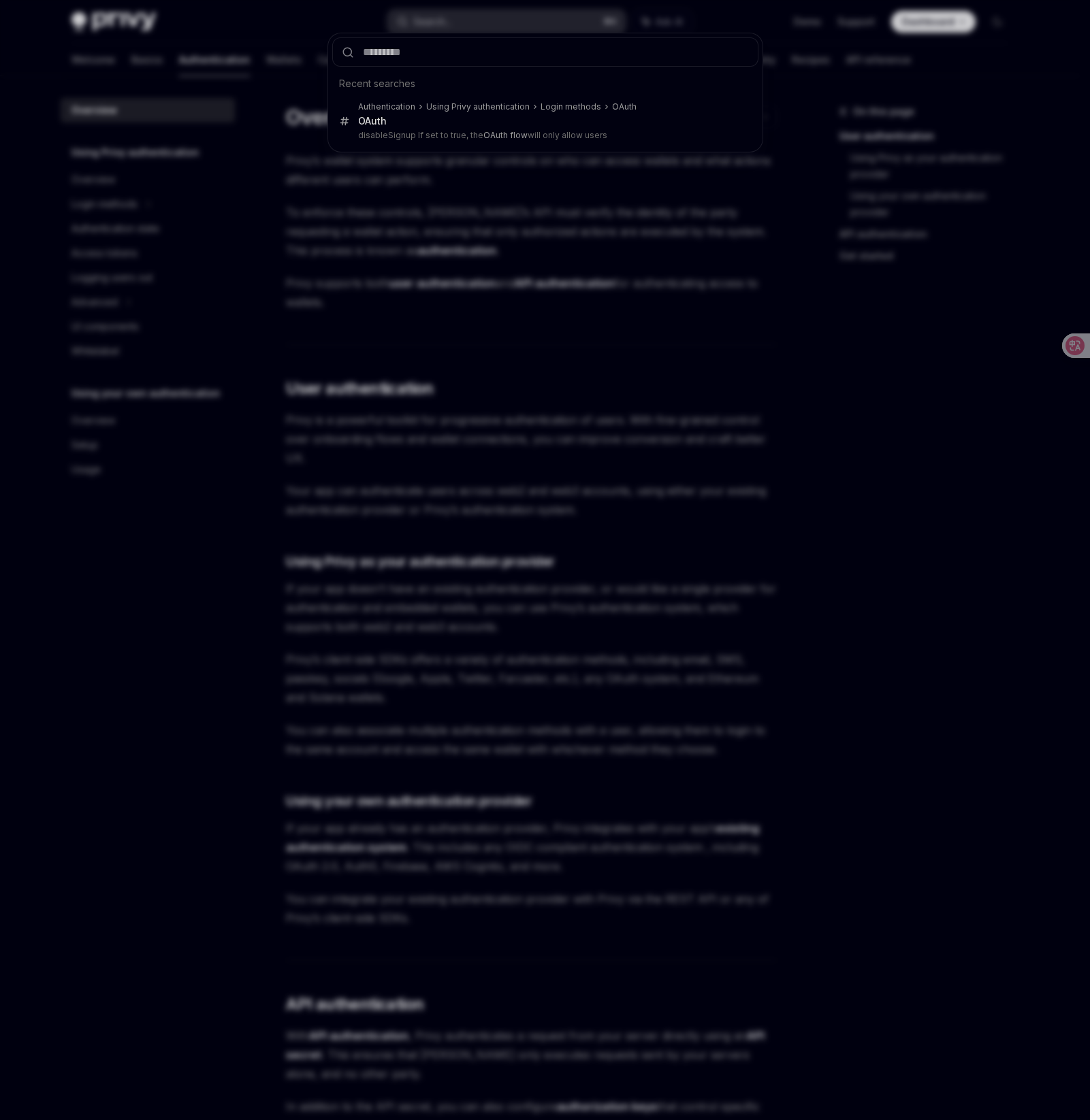
type textarea "*"
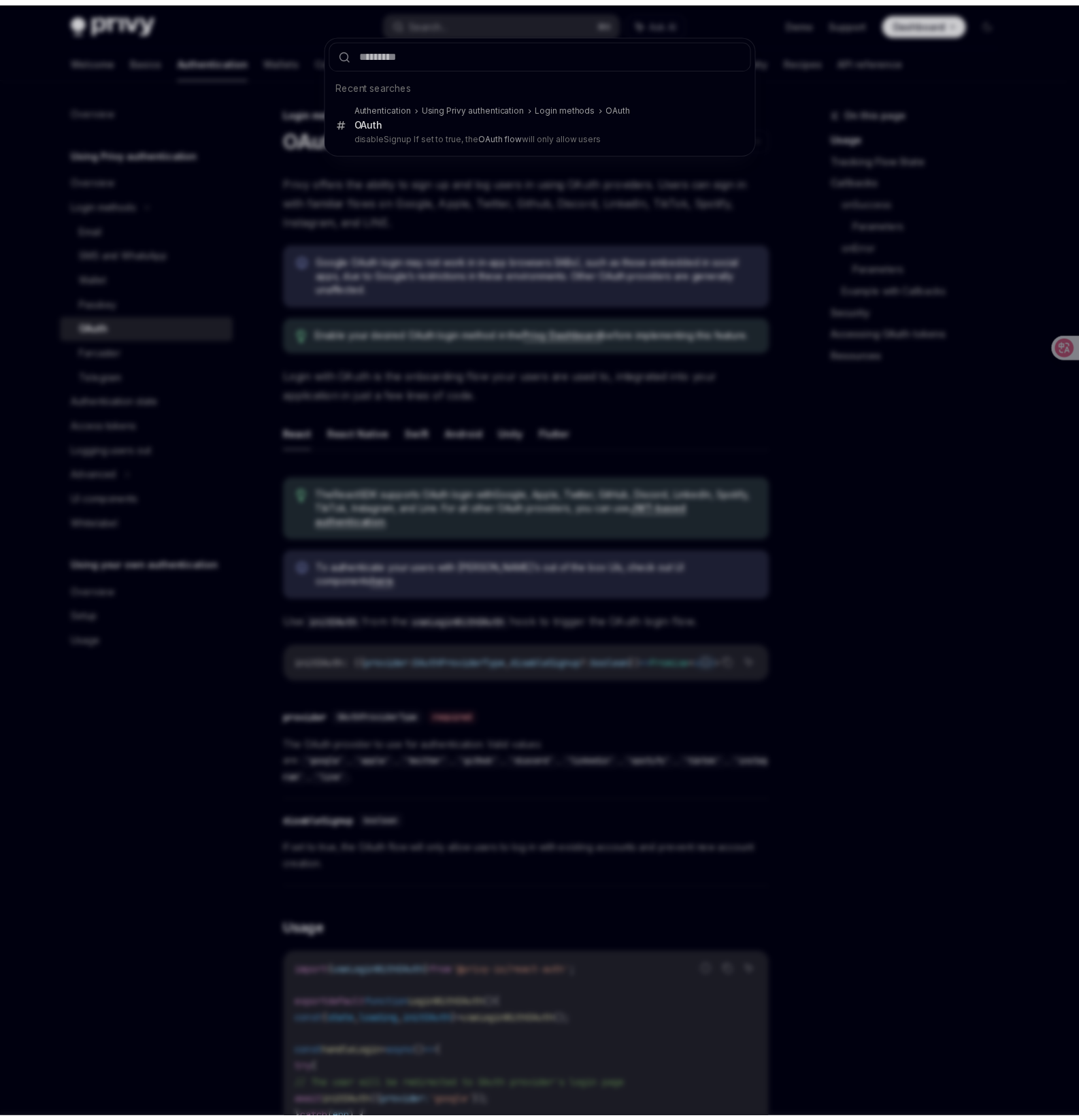
scroll to position [76, 0]
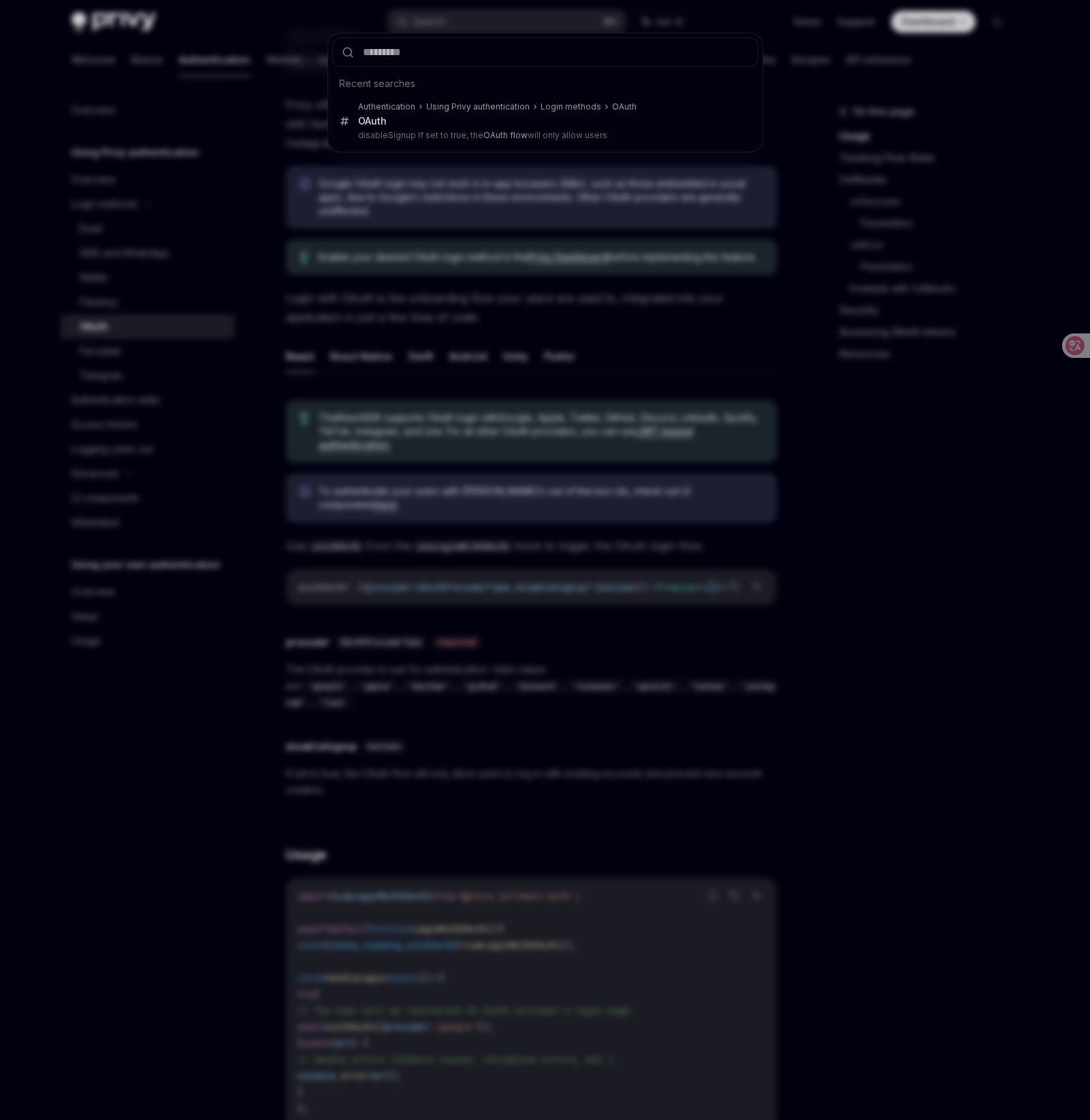
type input "**********"
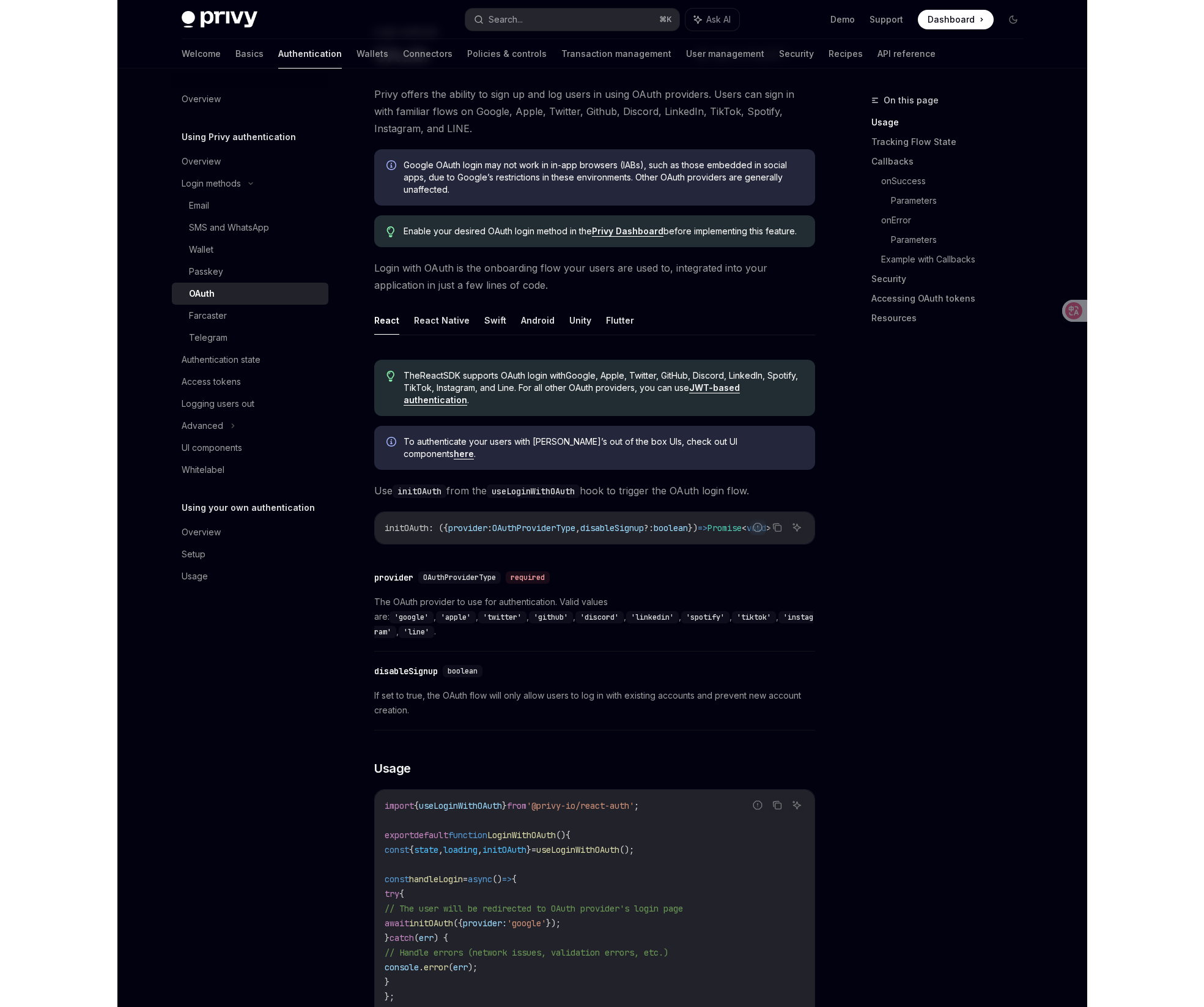
scroll to position [479, 0]
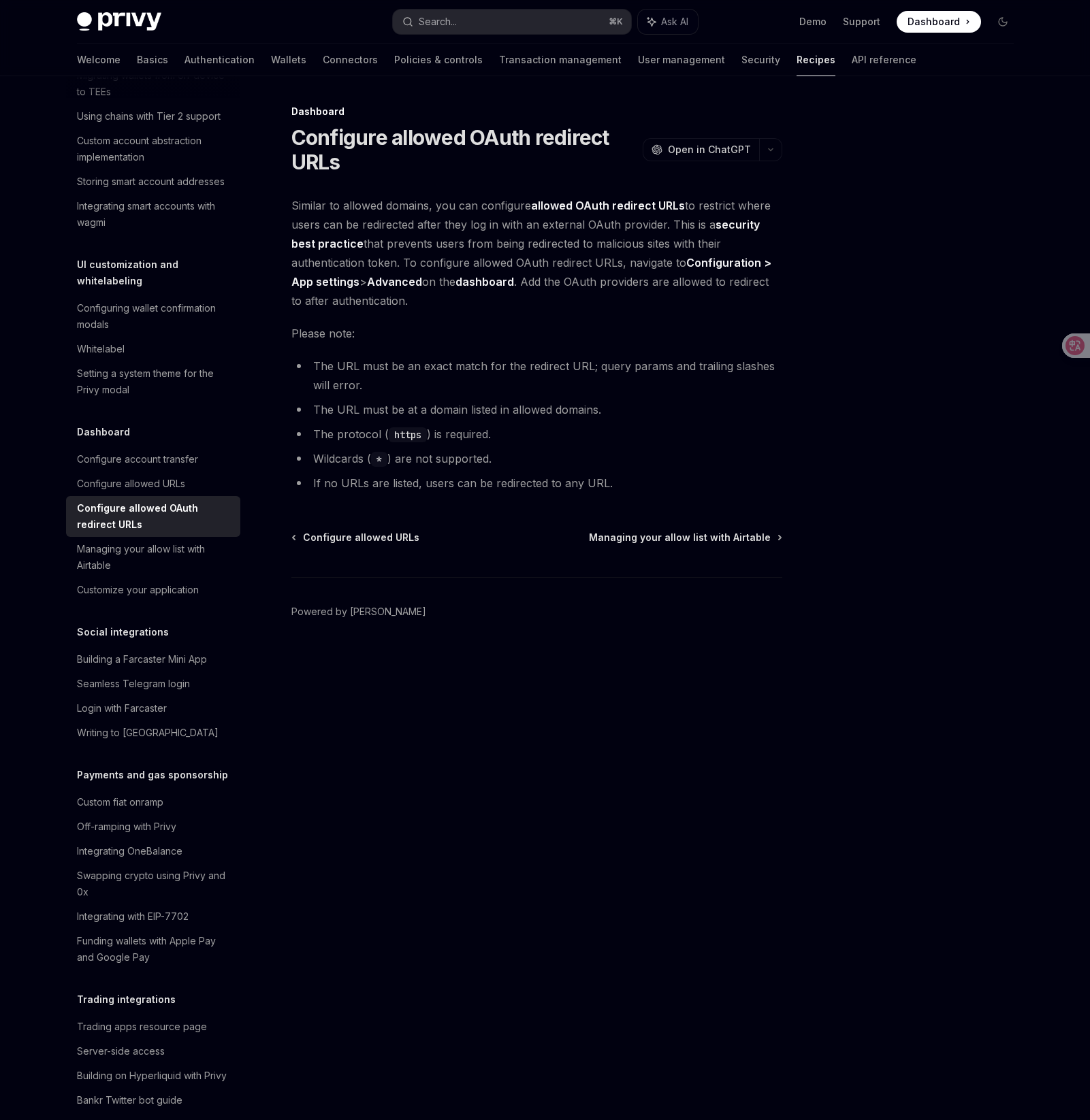
type textarea "*"
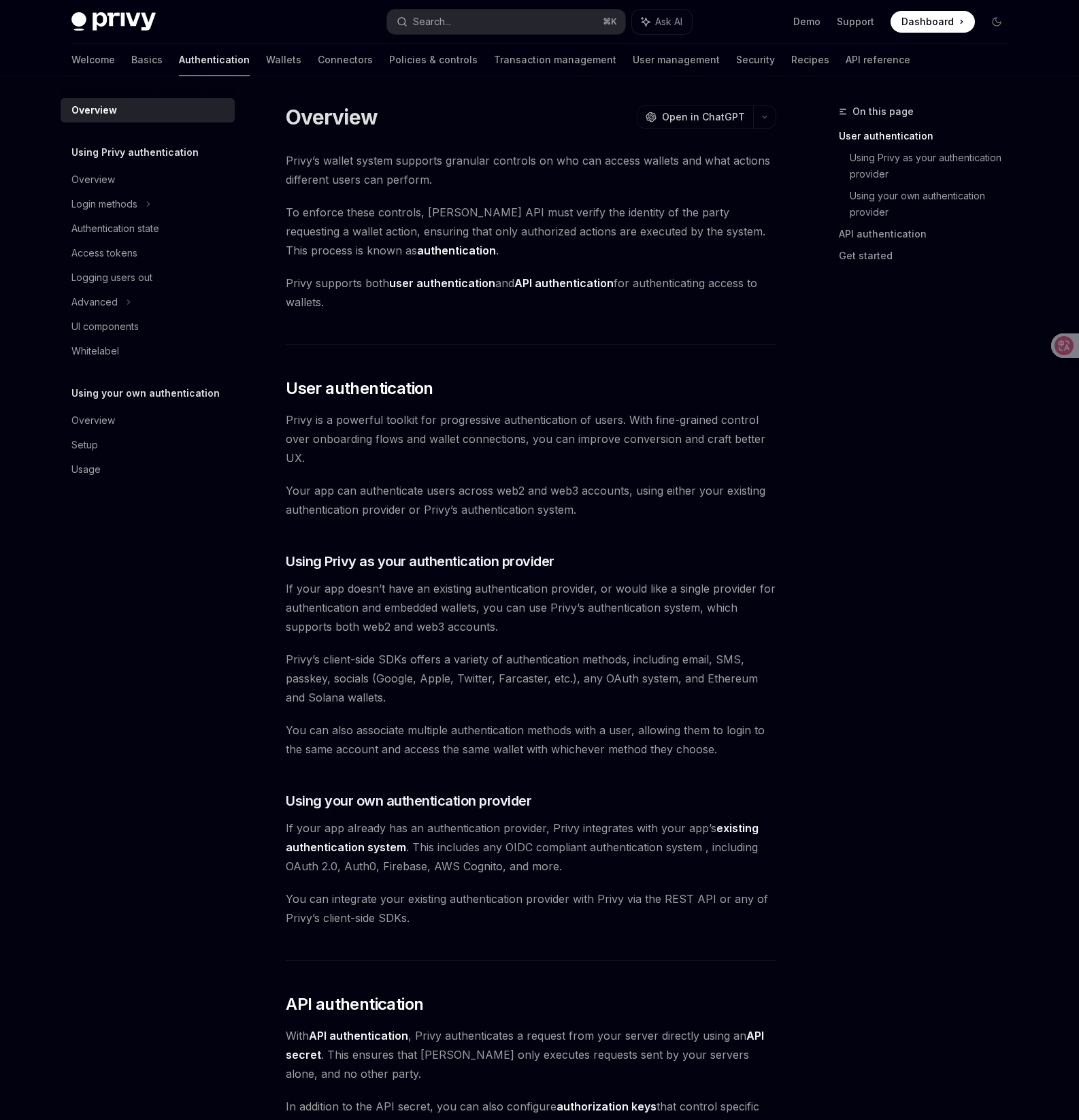
scroll to position [274, 0]
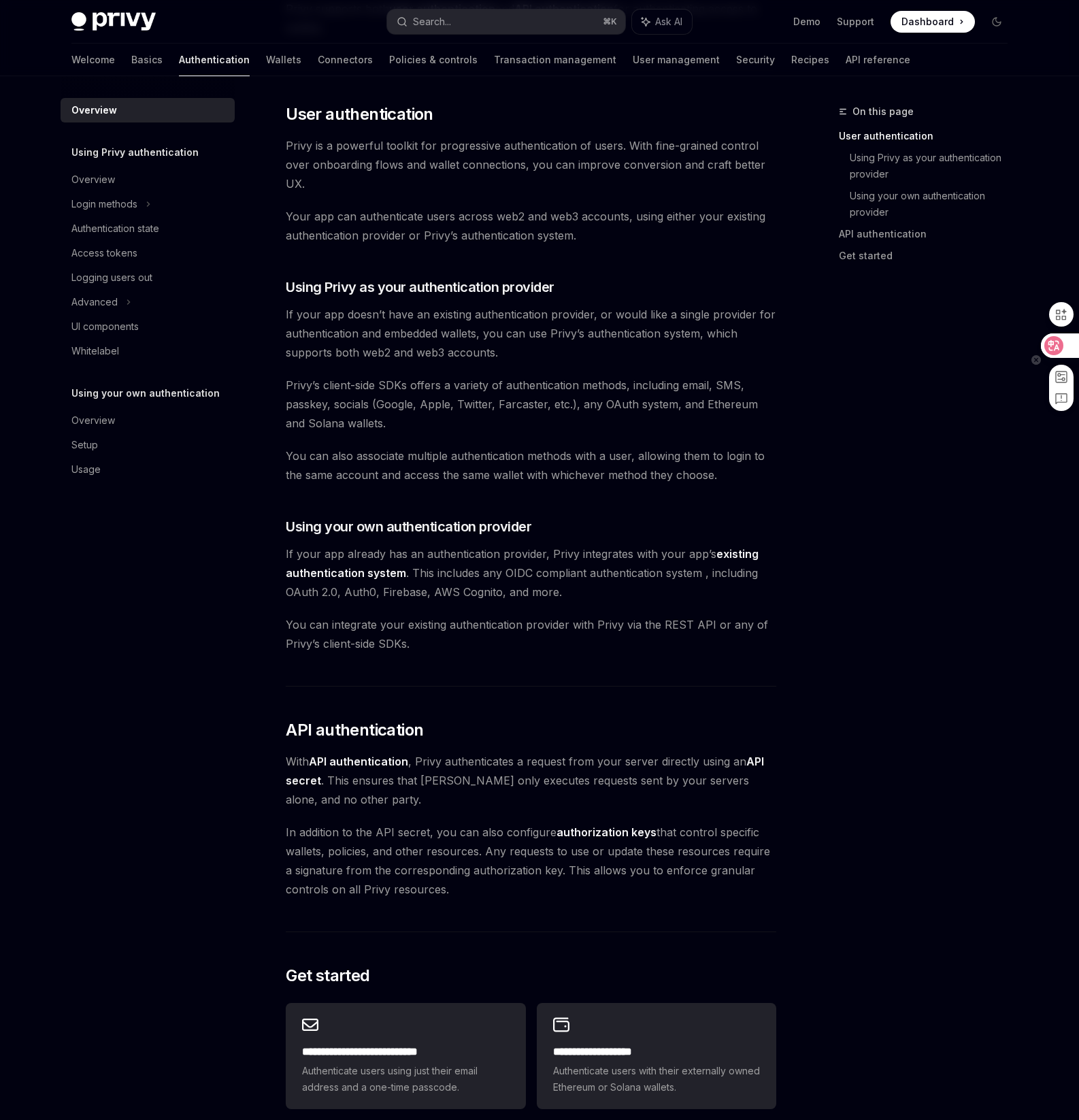
click at [1048, 345] on icon at bounding box center [1053, 345] width 14 height 14
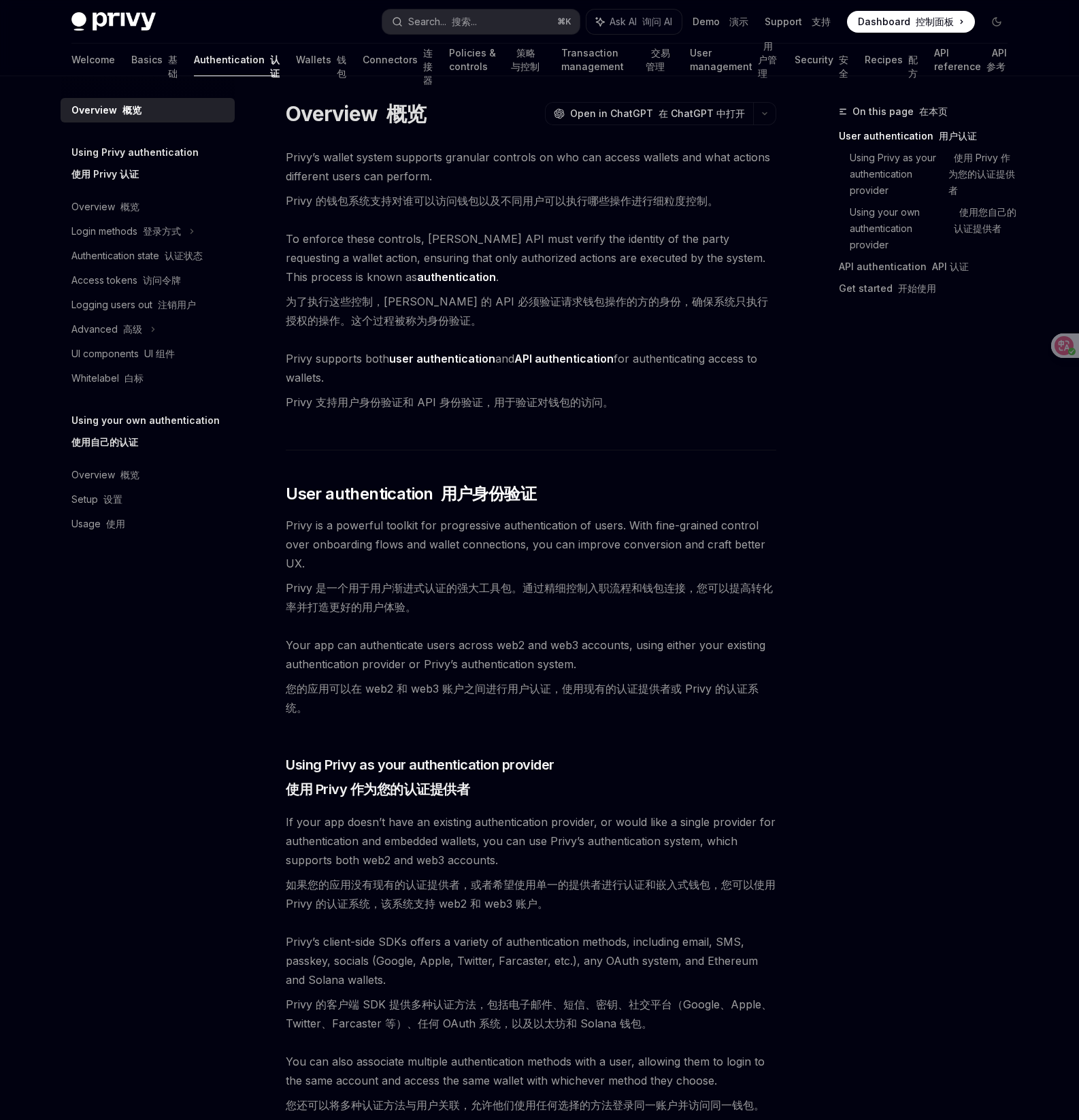
scroll to position [0, 0]
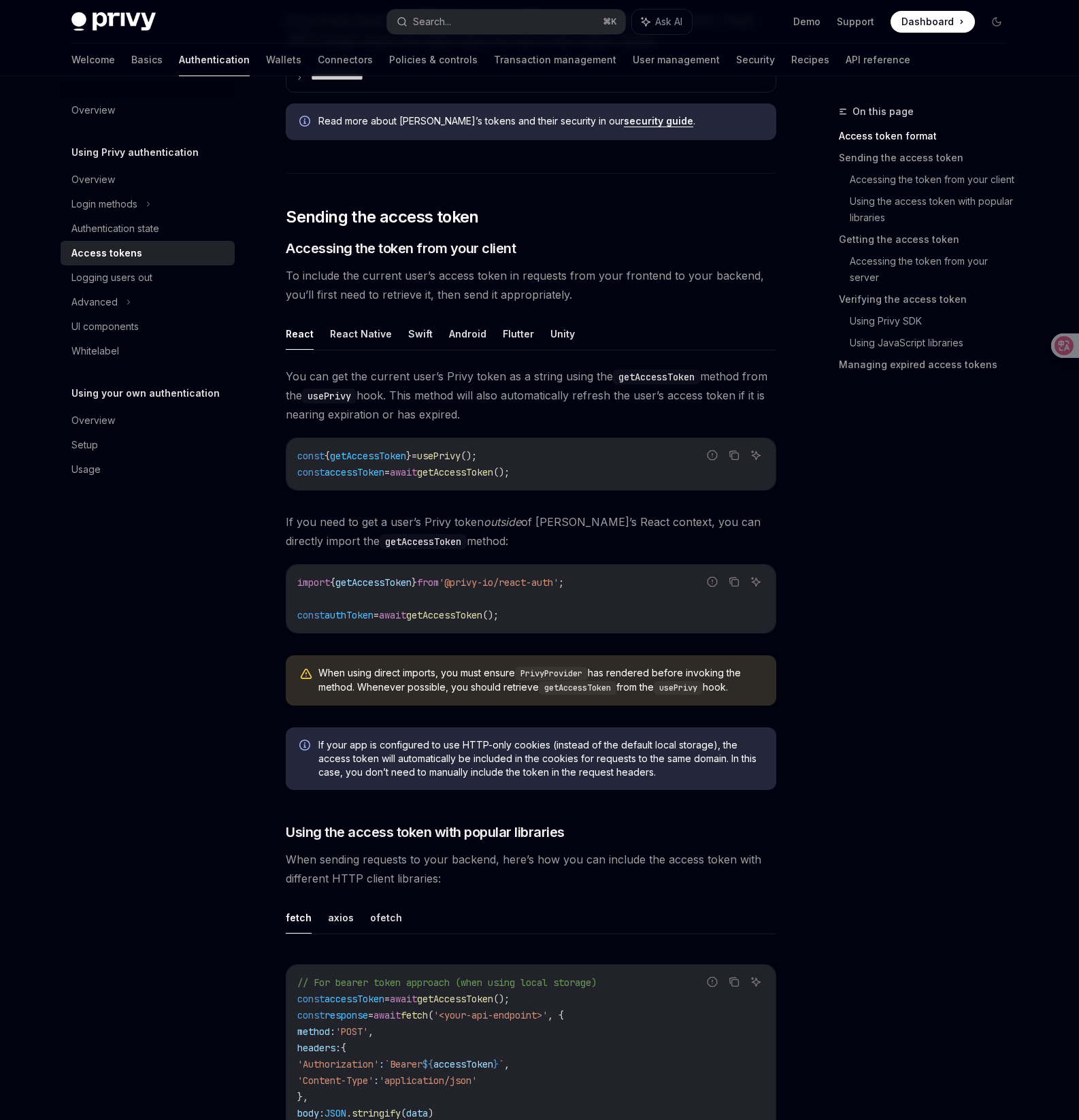
scroll to position [714, 0]
